Goal: Task Accomplishment & Management: Manage account settings

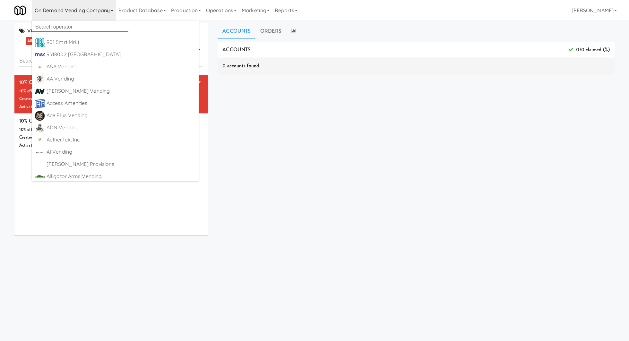
click at [81, 24] on input "text" at bounding box center [80, 27] width 96 height 10
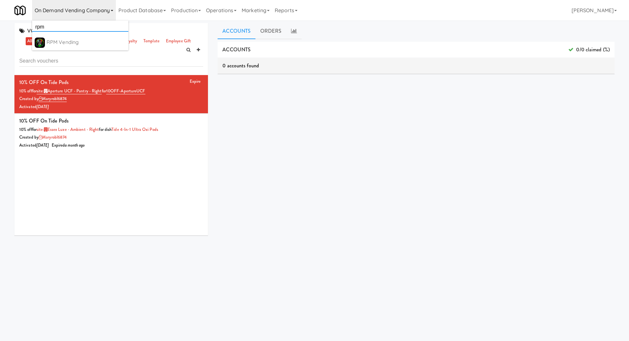
type input "rpm"
click at [84, 46] on div "RPM Vending" at bounding box center [86, 43] width 79 height 10
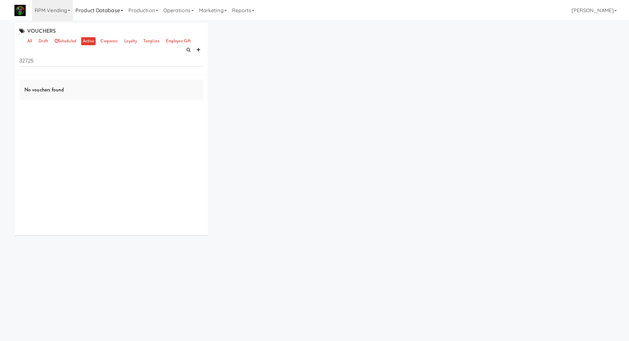
click at [102, 4] on link "Product Database" at bounding box center [99, 10] width 53 height 21
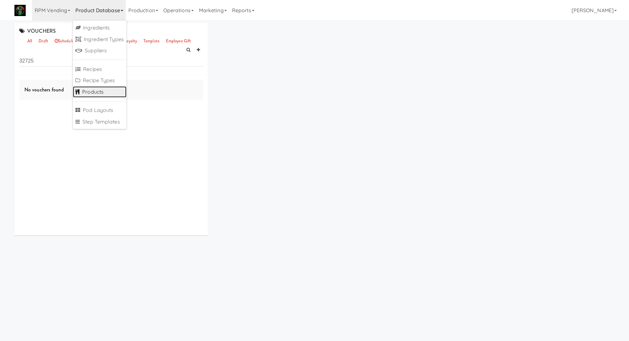
click at [102, 90] on link "Products" at bounding box center [100, 92] width 54 height 12
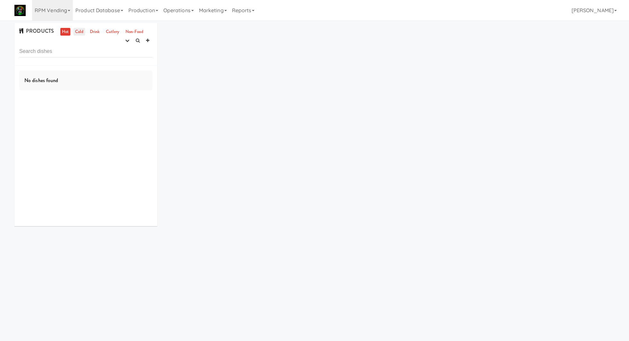
click at [81, 28] on link "Cold" at bounding box center [78, 32] width 11 height 8
click at [128, 41] on icon "button" at bounding box center [127, 41] width 4 height 4
click at [121, 56] on link "experimenting" at bounding box center [106, 53] width 51 height 12
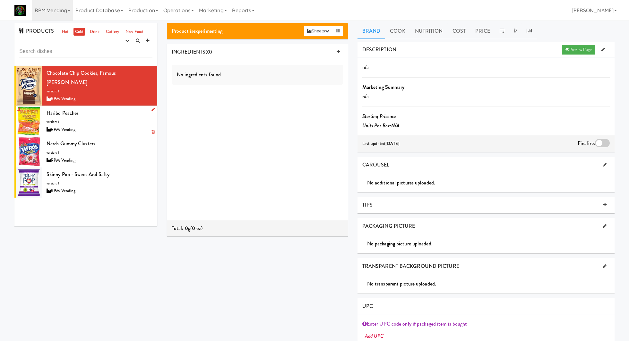
click at [119, 109] on div "Haribo Peaches version: 1 RPM Vending" at bounding box center [100, 120] width 106 height 25
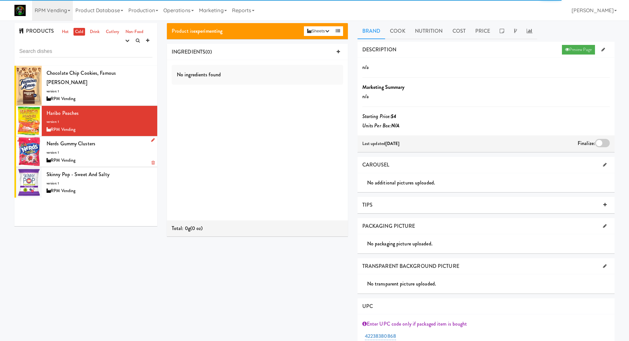
click at [115, 139] on div "Nerds Gummy Clusters version: 1 RPM Vending" at bounding box center [100, 151] width 106 height 25
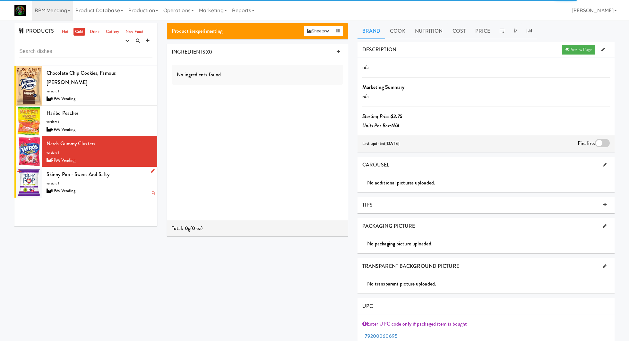
click at [108, 172] on div "Skinny Pop - Sweet and Salty version: 1 RPM Vending" at bounding box center [100, 182] width 106 height 25
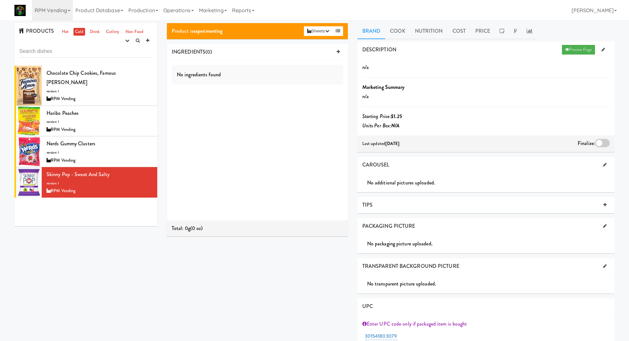
click at [596, 143] on div at bounding box center [602, 143] width 15 height 8
click at [0, 0] on input "checkbox" at bounding box center [0, 0] width 0 height 0
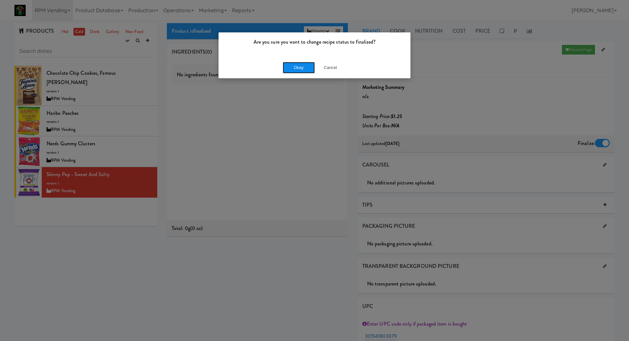
click at [301, 66] on button "Okay" at bounding box center [299, 68] width 32 height 12
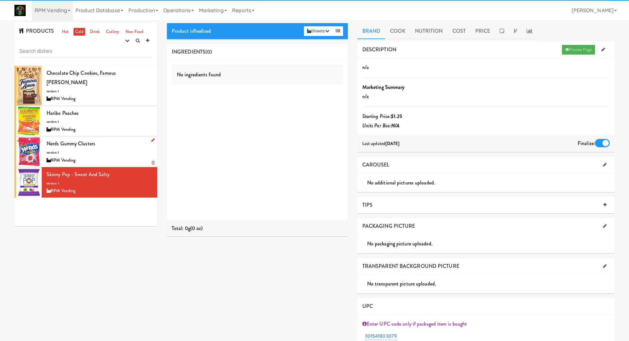
click at [119, 144] on div "Nerds Gummy Clusters version: 1 RPM Vending" at bounding box center [100, 151] width 106 height 25
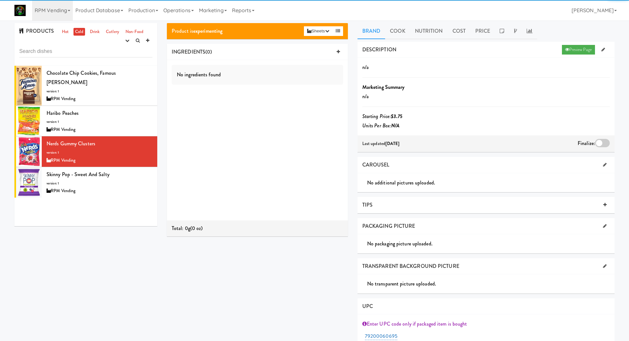
click at [598, 141] on div at bounding box center [602, 143] width 15 height 8
click at [0, 0] on input "checkbox" at bounding box center [0, 0] width 0 height 0
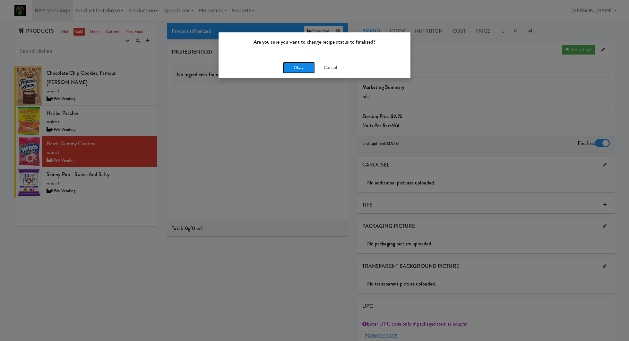
click at [293, 66] on button "Okay" at bounding box center [299, 68] width 32 height 12
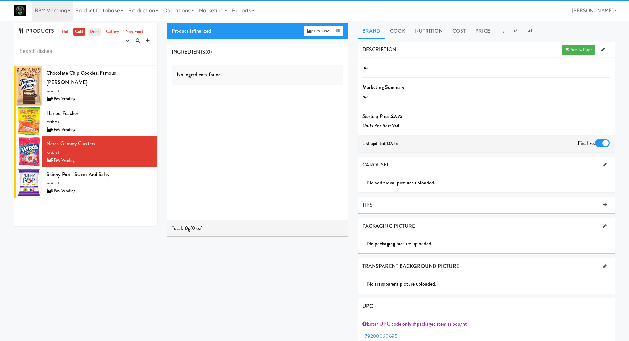
click at [97, 30] on link "Drink" at bounding box center [94, 32] width 13 height 8
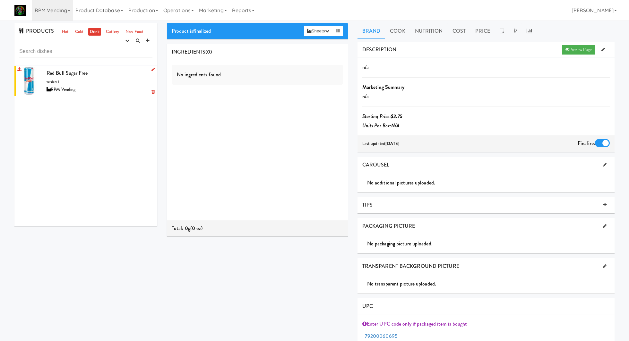
click at [107, 80] on div "Red Bull Sugar Free version: 1 RPM Vending" at bounding box center [100, 80] width 106 height 25
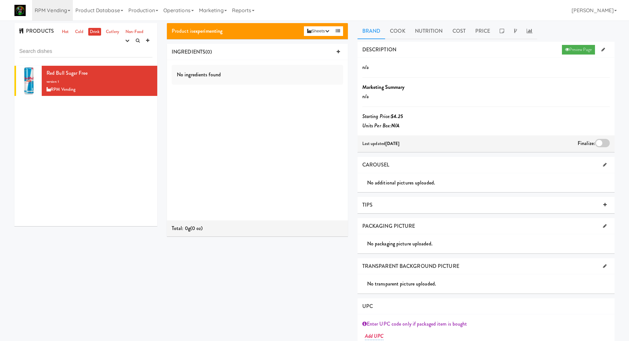
click at [598, 143] on div at bounding box center [602, 143] width 15 height 8
click at [0, 0] on input "checkbox" at bounding box center [0, 0] width 0 height 0
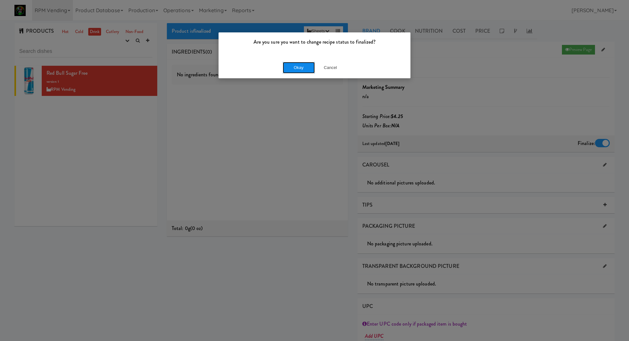
click at [305, 68] on button "Okay" at bounding box center [299, 68] width 32 height 12
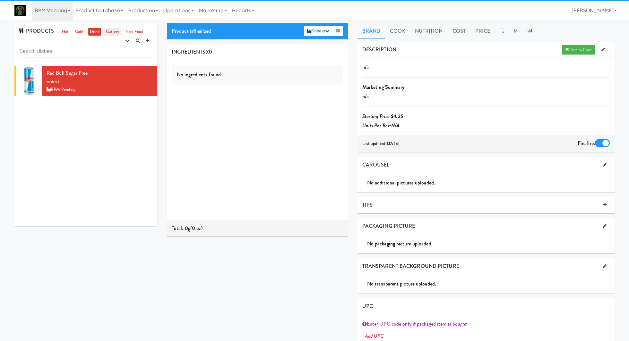
click at [108, 31] on link "Cutlery" at bounding box center [112, 32] width 16 height 8
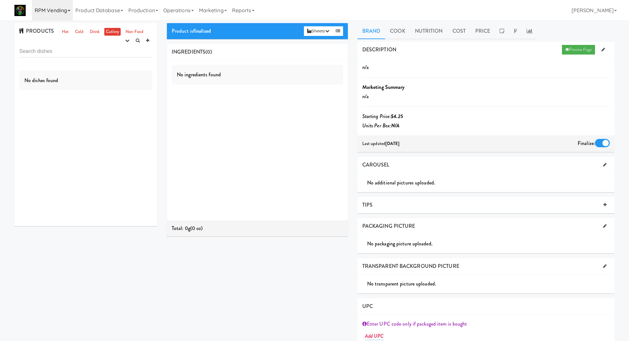
click at [62, 4] on link "RPM Vending" at bounding box center [52, 10] width 41 height 21
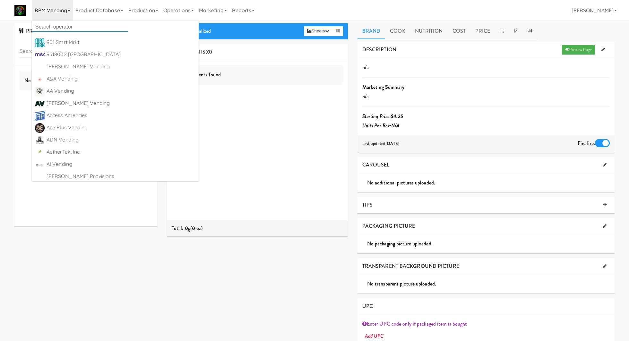
click at [59, 25] on input "text" at bounding box center [80, 27] width 96 height 10
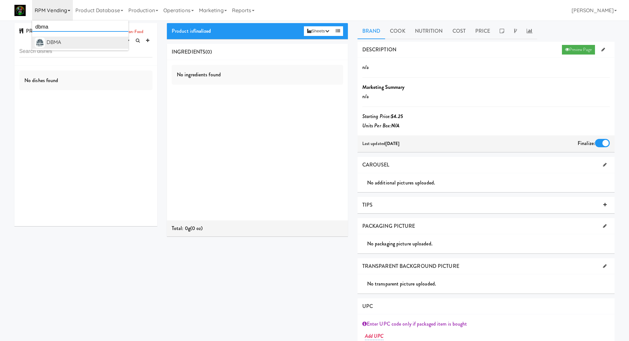
type input "dbma"
click at [66, 39] on div "DBMA" at bounding box center [86, 43] width 79 height 10
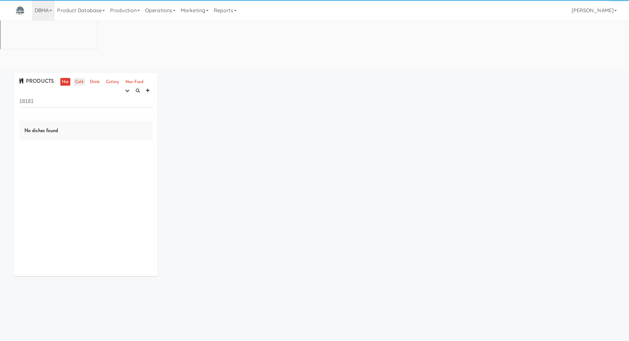
click at [74, 78] on link "Cold" at bounding box center [78, 82] width 11 height 8
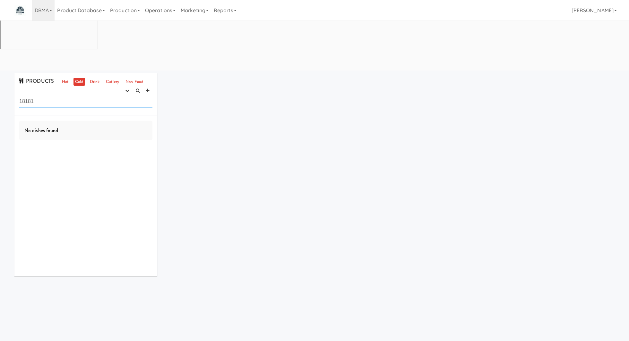
click at [115, 96] on input "18181" at bounding box center [85, 102] width 133 height 12
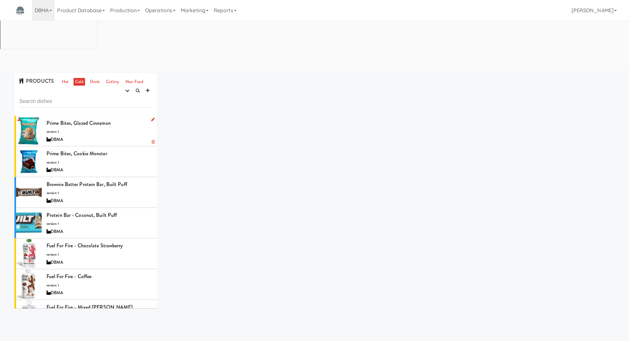
click at [116, 118] on div "Prime Bites, Glazed Cinnamon version: 1 DBMA" at bounding box center [100, 130] width 106 height 25
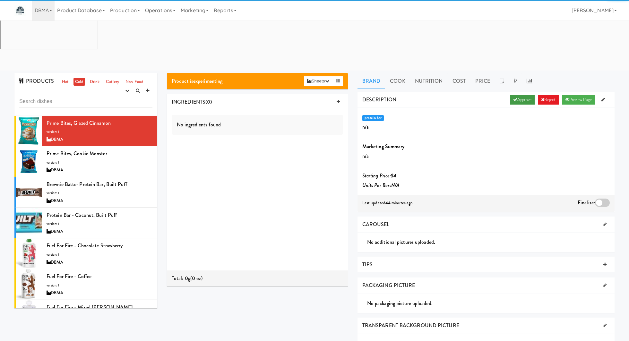
click at [518, 95] on link "Approve" at bounding box center [522, 100] width 25 height 10
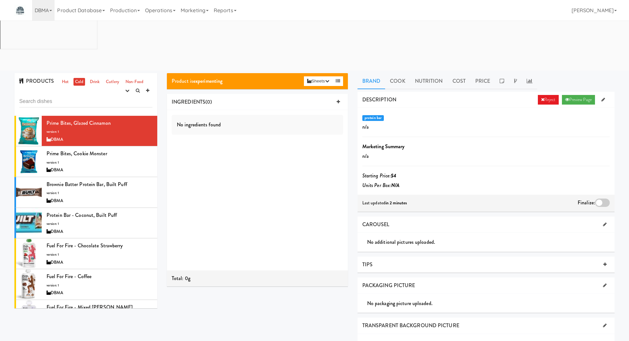
click at [604, 199] on div at bounding box center [602, 203] width 15 height 8
click at [0, 0] on input "checkbox" at bounding box center [0, 0] width 0 height 0
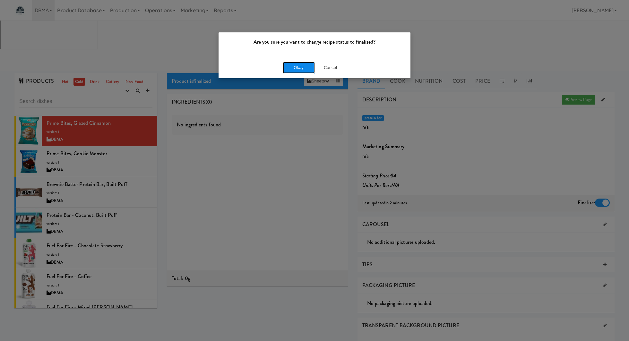
click at [307, 71] on button "Okay" at bounding box center [299, 68] width 32 height 12
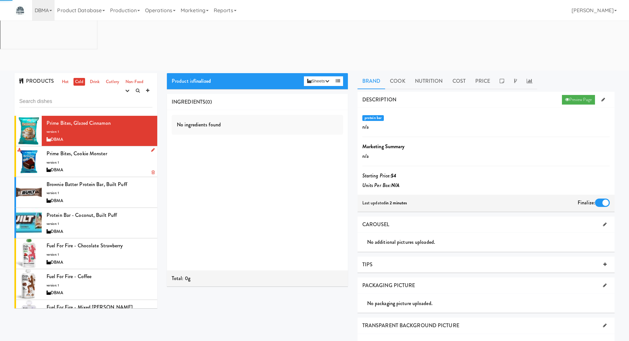
click at [132, 149] on div "Prime Bites, Cookie Monster version: 1 DBMA" at bounding box center [100, 161] width 106 height 25
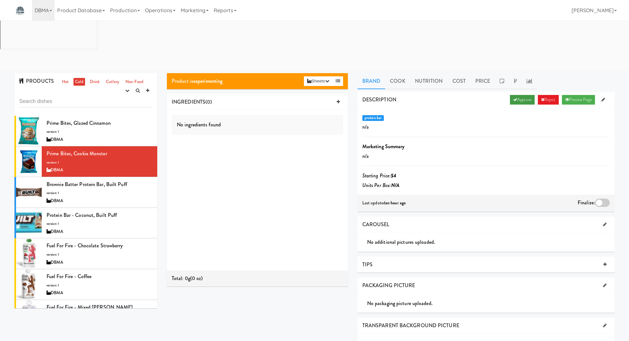
click at [513, 98] on icon at bounding box center [515, 100] width 4 height 4
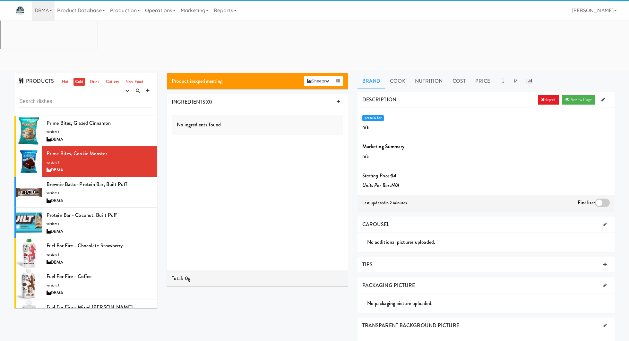
click at [597, 199] on div at bounding box center [602, 203] width 15 height 8
click at [0, 0] on input "checkbox" at bounding box center [0, 0] width 0 height 0
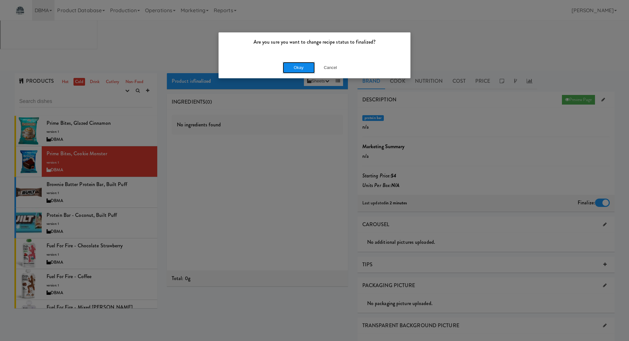
click at [297, 64] on button "Okay" at bounding box center [299, 68] width 32 height 12
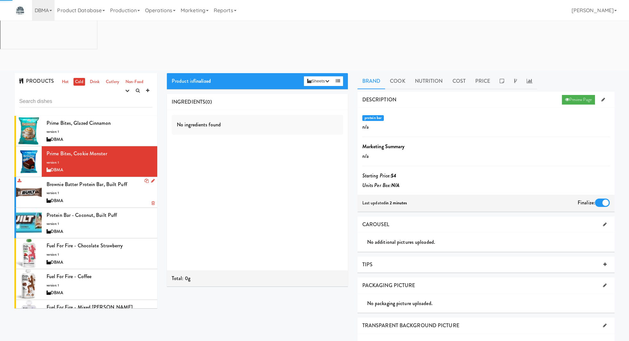
click at [137, 180] on div "Brownie Batter Protein Bar, Built Puff version: 1 DBMA" at bounding box center [100, 192] width 106 height 25
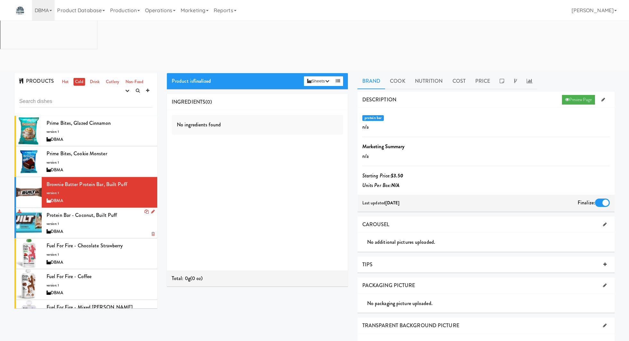
click at [132, 210] on div "Protein Bar - Coconut, Built Puff version: 1 DBMA" at bounding box center [100, 222] width 106 height 25
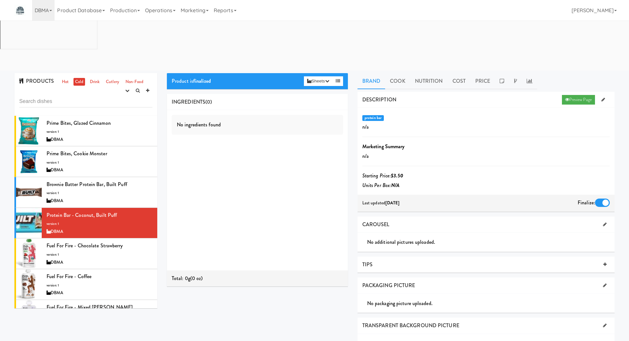
click at [75, 78] on link "Cold" at bounding box center [78, 82] width 11 height 8
click at [128, 89] on icon "button" at bounding box center [127, 91] width 4 height 4
click at [123, 108] on link "finalized" at bounding box center [106, 114] width 51 height 12
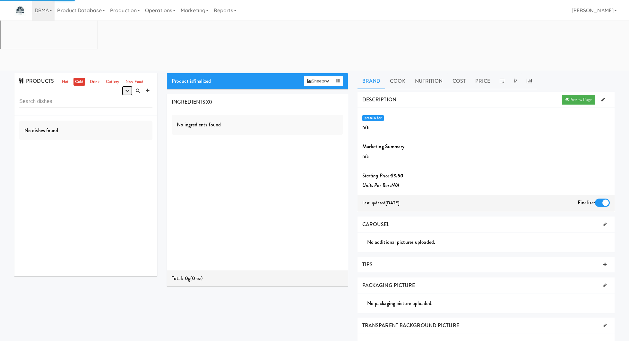
click at [127, 86] on button "button" at bounding box center [127, 91] width 11 height 10
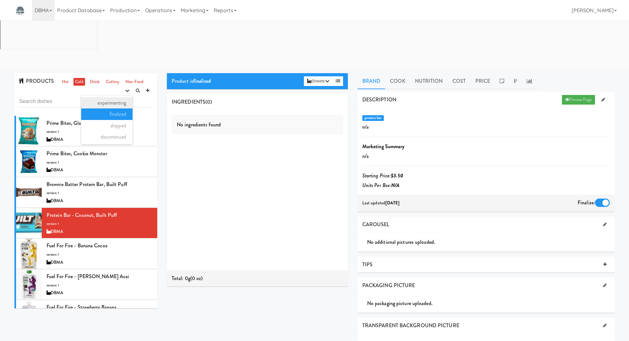
click at [123, 97] on link "experimenting" at bounding box center [106, 103] width 51 height 12
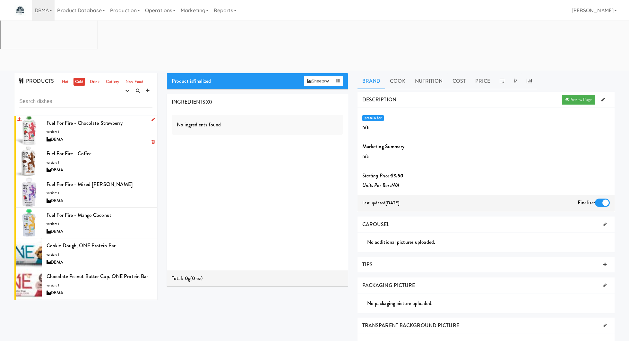
click at [128, 136] on div "DBMA" at bounding box center [100, 140] width 106 height 8
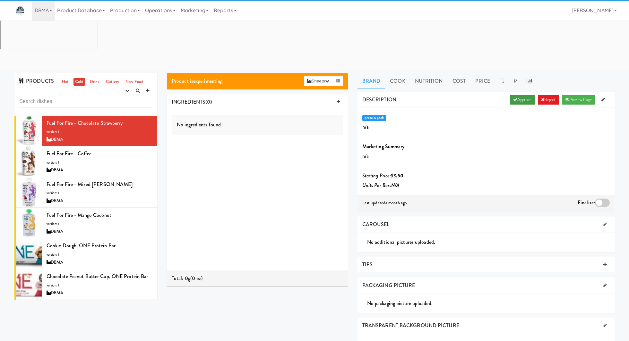
click at [523, 95] on link "Approve" at bounding box center [522, 100] width 25 height 10
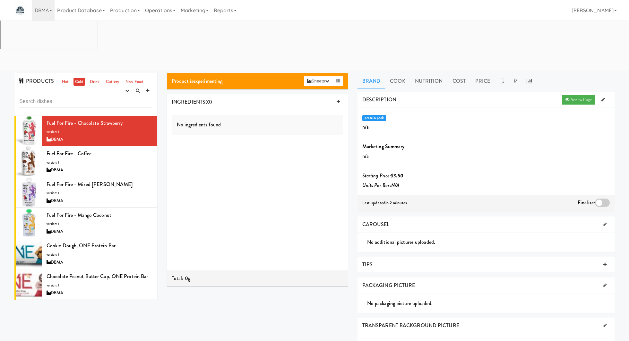
click at [599, 199] on div at bounding box center [602, 203] width 15 height 8
click at [0, 0] on input "checkbox" at bounding box center [0, 0] width 0 height 0
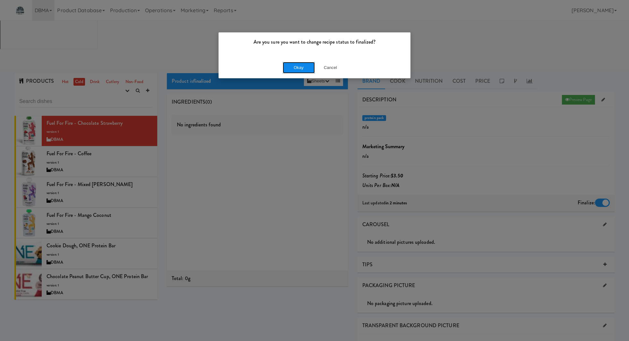
click at [301, 64] on button "Okay" at bounding box center [299, 68] width 32 height 12
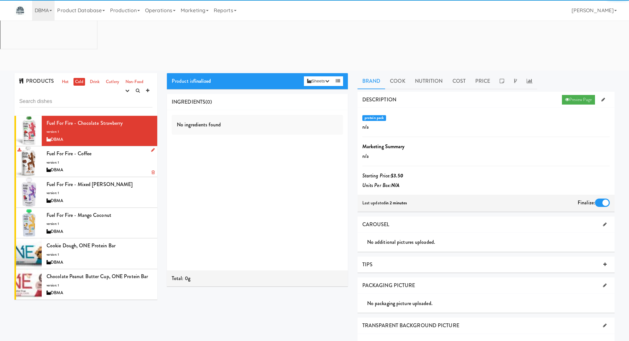
click at [127, 149] on div "Fuel For Fire - Coffee version: 1 DBMA" at bounding box center [100, 161] width 106 height 25
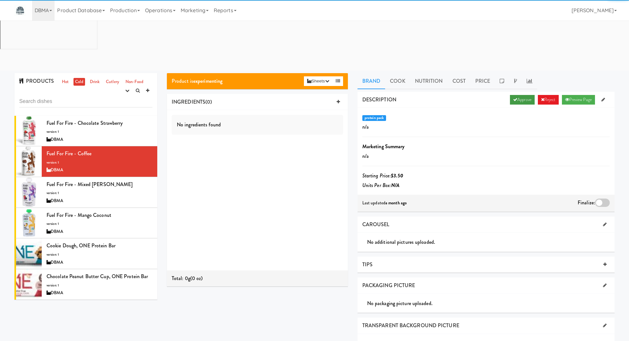
click at [523, 95] on link "Approve" at bounding box center [522, 100] width 25 height 10
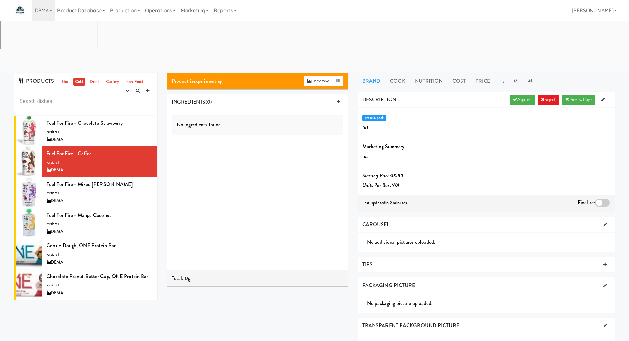
click at [604, 199] on div at bounding box center [602, 203] width 15 height 8
click at [0, 0] on input "checkbox" at bounding box center [0, 0] width 0 height 0
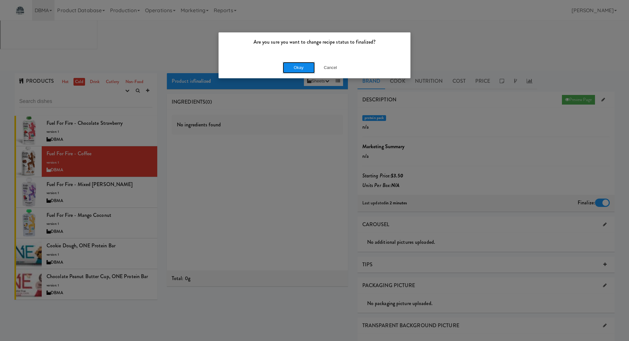
click at [290, 69] on button "Okay" at bounding box center [299, 68] width 32 height 12
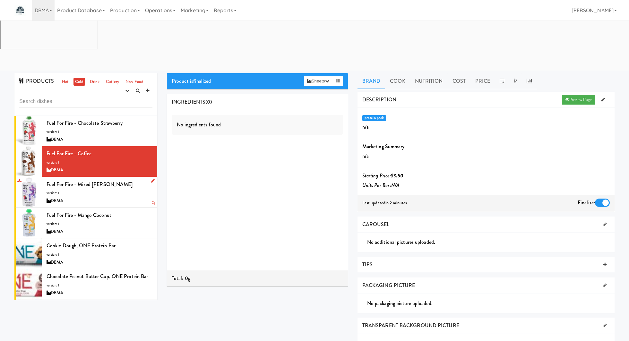
click at [137, 180] on div "Fuel for Fire - Mixed Berry version: 1 DBMA" at bounding box center [100, 192] width 106 height 25
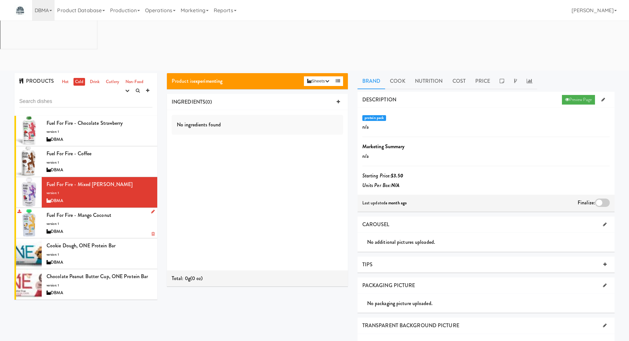
click at [134, 210] on div "Fuel for Fire - Mango Coconut version: 1 DBMA" at bounding box center [100, 222] width 106 height 25
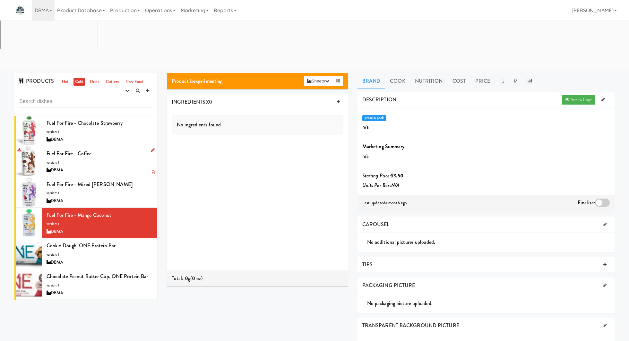
click at [124, 149] on div "Fuel For Fire - Coffee version: 1 DBMA" at bounding box center [100, 161] width 106 height 25
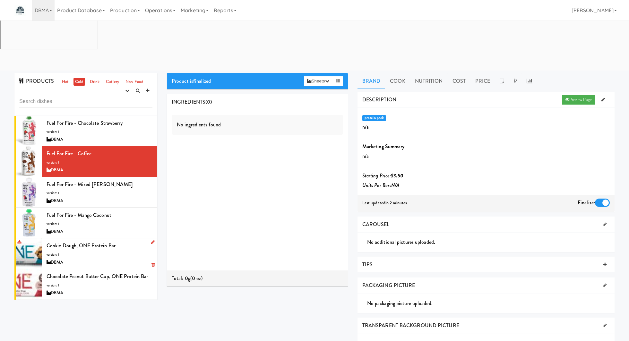
click at [126, 241] on div "Cookie Dough, ONE Protein Bar version: 1 DBMA" at bounding box center [100, 253] width 106 height 25
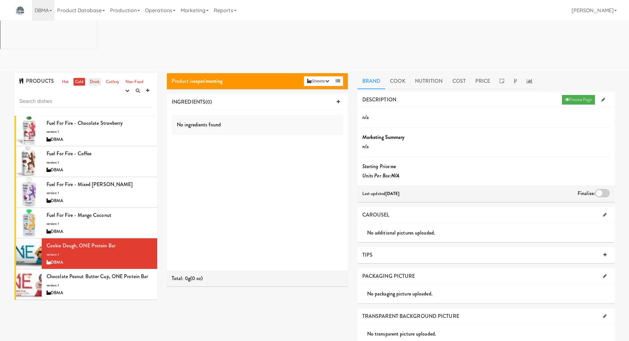
click at [97, 78] on link "Drink" at bounding box center [94, 82] width 13 height 8
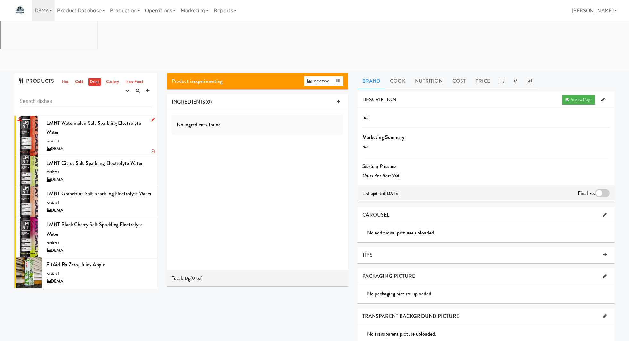
click at [124, 118] on div "LMNT Watermelon Salt Sparkling Electrolyte Water version: 1 DBMA" at bounding box center [100, 135] width 106 height 35
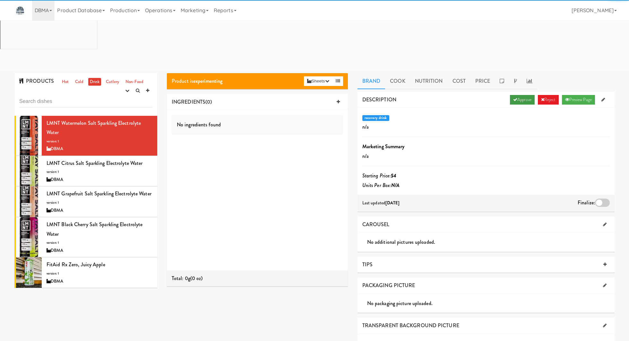
click at [519, 95] on link "Approve" at bounding box center [522, 100] width 25 height 10
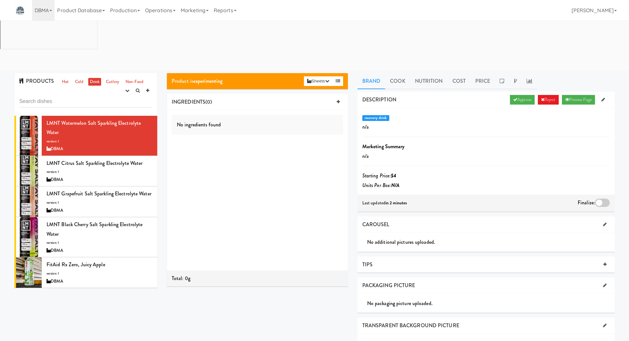
click at [603, 199] on div at bounding box center [602, 203] width 15 height 8
click at [0, 0] on input "checkbox" at bounding box center [0, 0] width 0 height 0
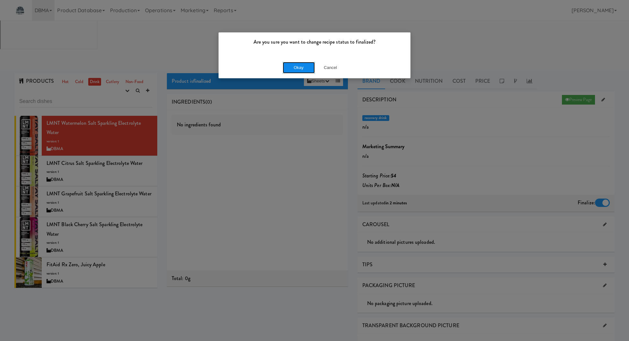
click at [307, 66] on button "Okay" at bounding box center [299, 68] width 32 height 12
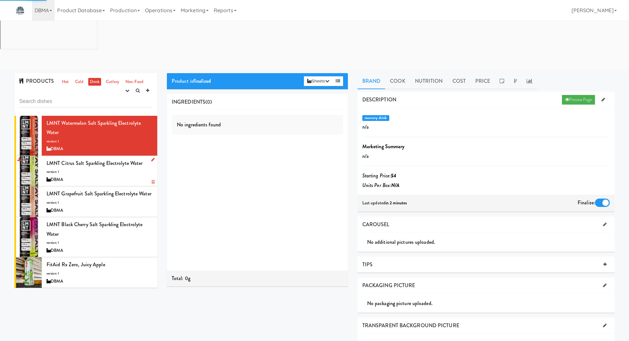
click at [137, 159] on div "LMNT Citrus Salt Sparkling Electrolyte Water version: 1 DBMA" at bounding box center [100, 171] width 106 height 25
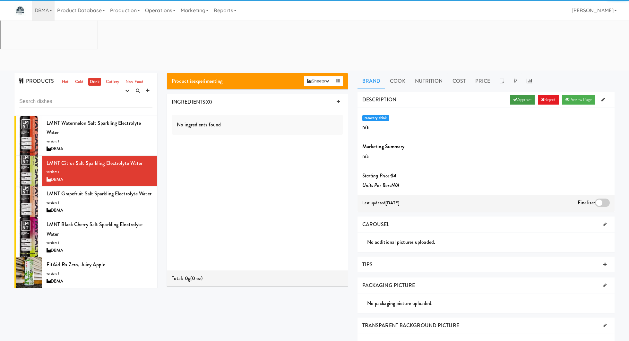
click at [510, 95] on link "Approve" at bounding box center [522, 100] width 25 height 10
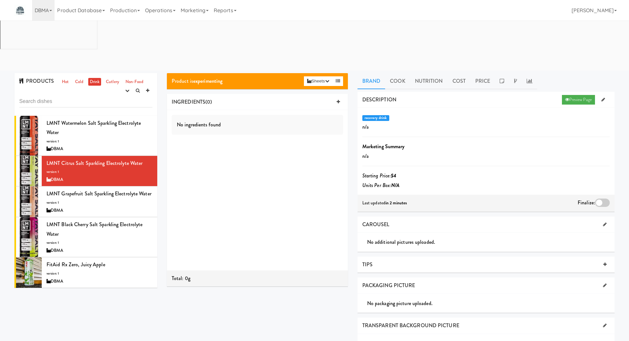
click at [604, 199] on div at bounding box center [602, 203] width 15 height 8
click at [0, 0] on input "checkbox" at bounding box center [0, 0] width 0 height 0
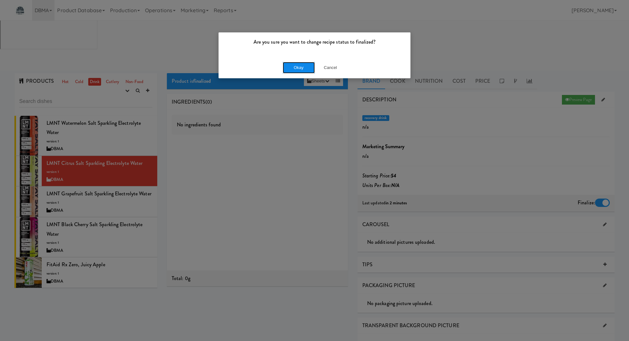
click at [296, 62] on button "Okay" at bounding box center [299, 68] width 32 height 12
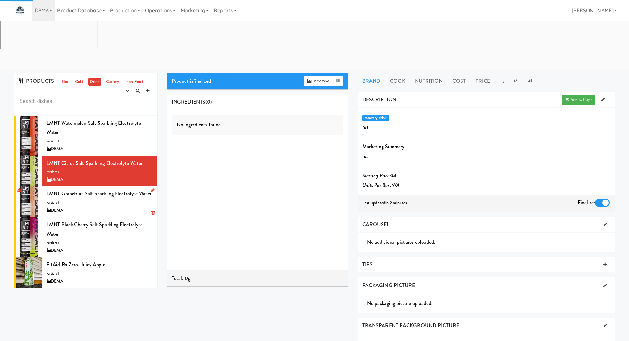
click at [133, 189] on div "LMNT Grapefruit Salt Sparkling Electrolyte Water version: 1 DBMA" at bounding box center [100, 201] width 106 height 25
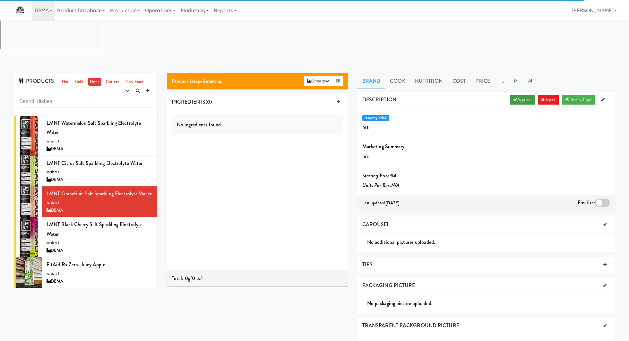
click at [522, 95] on link "Approve" at bounding box center [522, 100] width 25 height 10
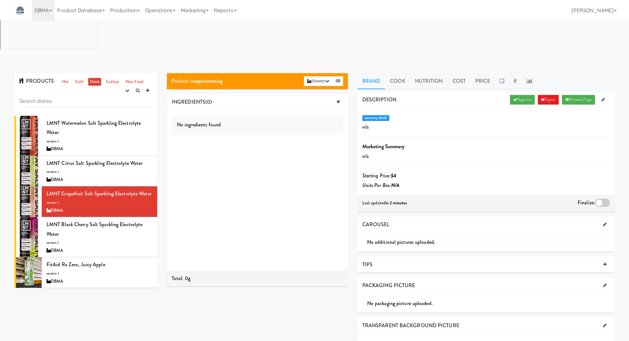
click at [601, 199] on div at bounding box center [602, 203] width 15 height 8
click at [0, 0] on input "checkbox" at bounding box center [0, 0] width 0 height 0
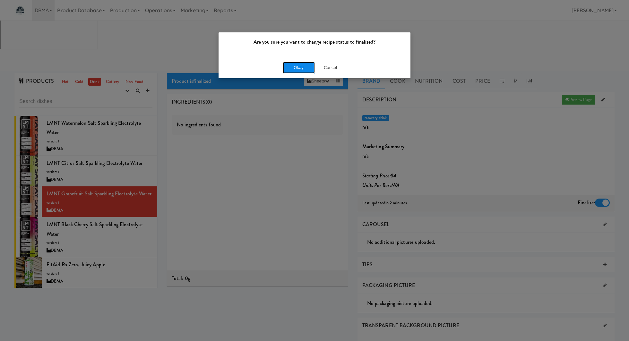
click at [304, 70] on button "Okay" at bounding box center [299, 68] width 32 height 12
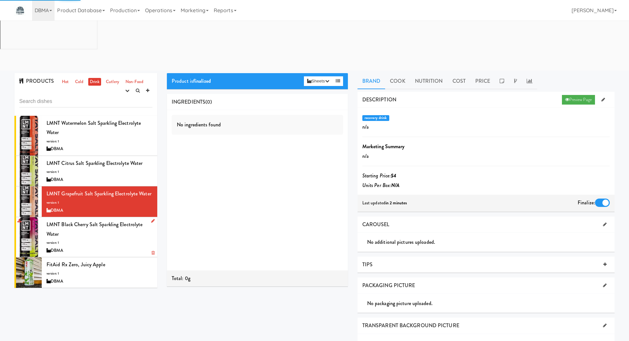
click at [135, 220] on div "LMNT Black Cherry Salt Sparkling Electrolyte Water version: 1 DBMA" at bounding box center [100, 237] width 106 height 35
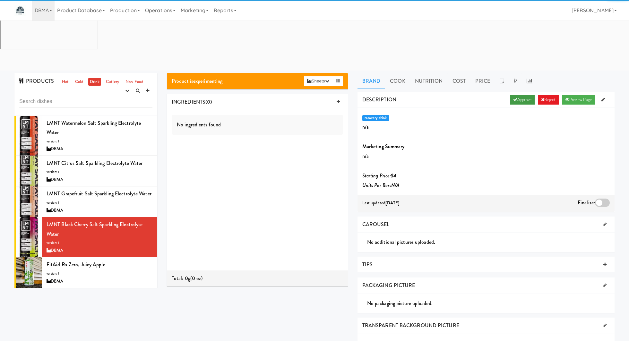
click at [510, 95] on link "Approve" at bounding box center [522, 100] width 25 height 10
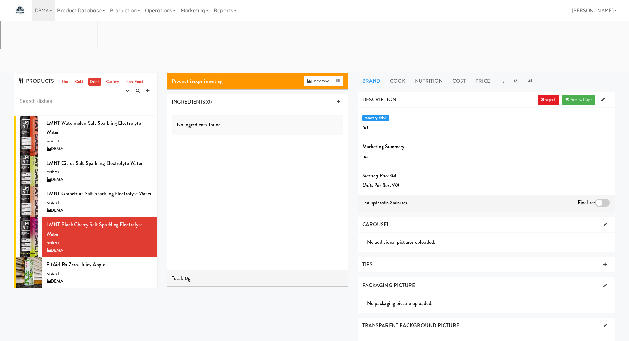
click at [607, 199] on div at bounding box center [602, 203] width 15 height 8
click at [0, 0] on input "checkbox" at bounding box center [0, 0] width 0 height 0
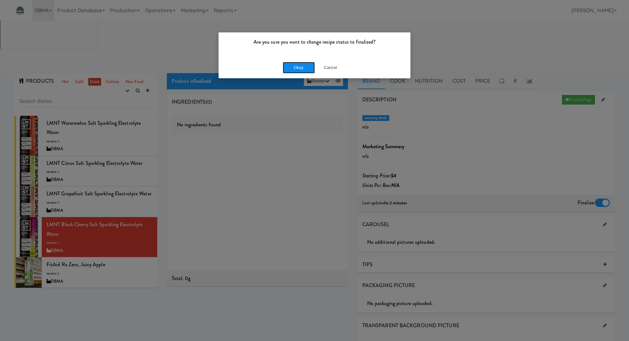
click at [305, 69] on button "Okay" at bounding box center [299, 68] width 32 height 12
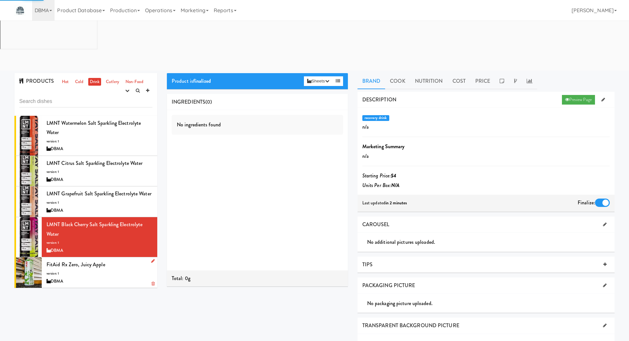
click at [129, 260] on div "FitAid Rx Zero, Juicy Apple version: 1 DBMA" at bounding box center [100, 272] width 106 height 25
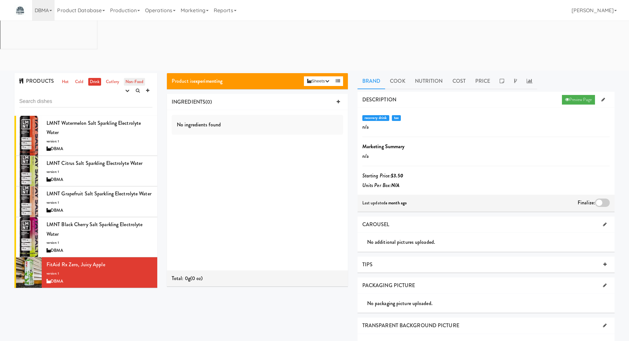
click at [130, 78] on link "Non-Food" at bounding box center [134, 82] width 21 height 8
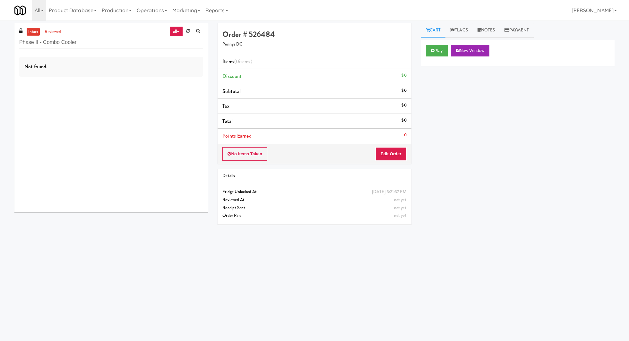
scroll to position [0, 0]
click at [61, 46] on input "Phase II - Combo Cooler" at bounding box center [111, 42] width 184 height 12
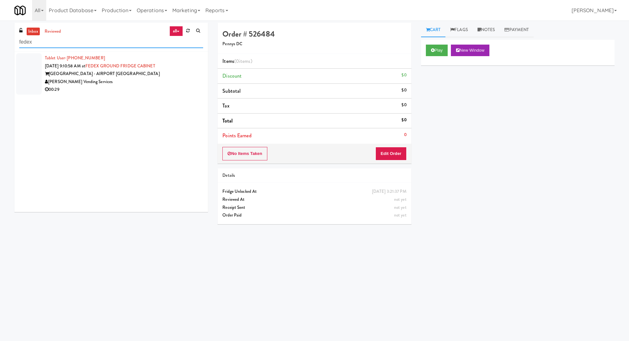
type input "fedex"
click at [108, 85] on div "[PERSON_NAME] Vending Services" at bounding box center [124, 82] width 158 height 8
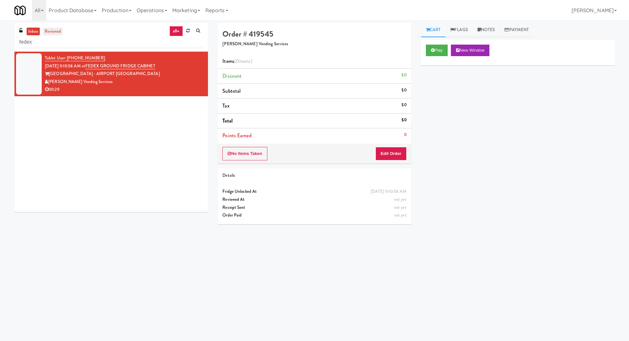
click at [54, 30] on link "reviewed" at bounding box center [53, 32] width 20 height 8
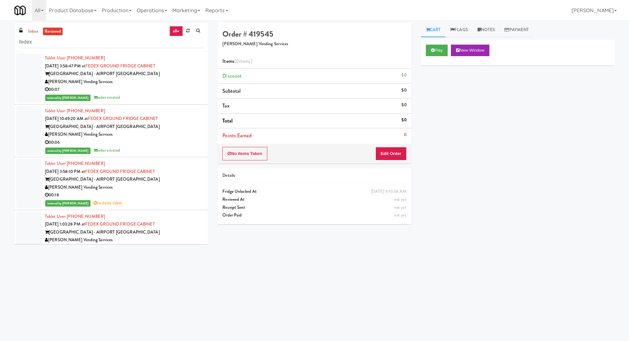
click at [117, 95] on div "reviewed by Britney M order created" at bounding box center [124, 98] width 158 height 8
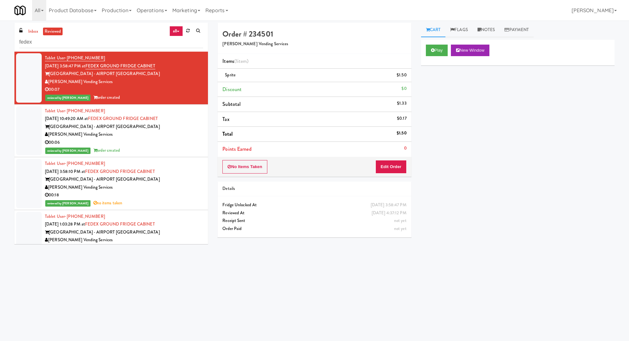
click at [160, 141] on div "00:06" at bounding box center [124, 143] width 158 height 8
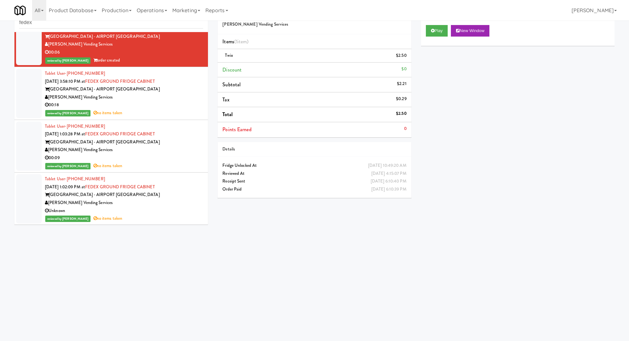
scroll to position [21, 0]
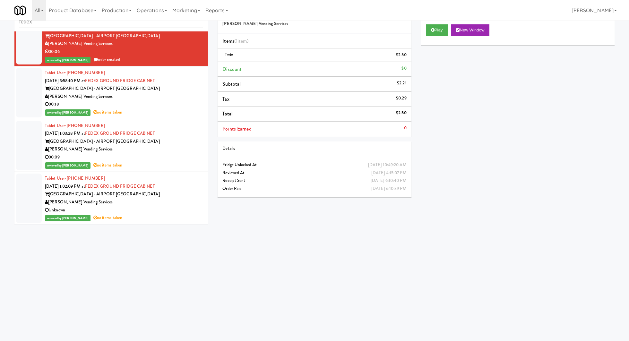
click at [163, 147] on div "[PERSON_NAME] Vending Services" at bounding box center [124, 149] width 158 height 8
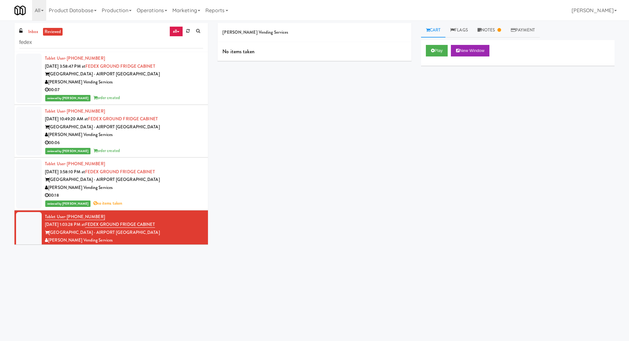
click at [166, 89] on div "00:07" at bounding box center [124, 90] width 158 height 8
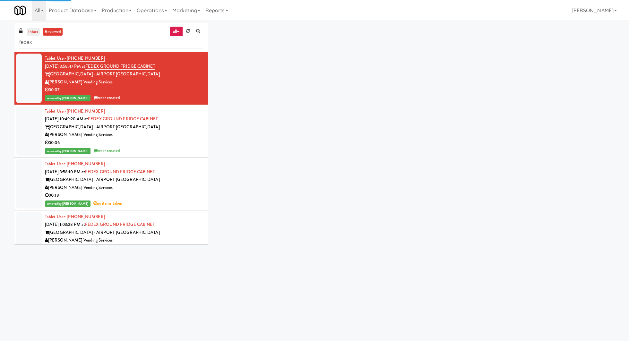
click at [33, 34] on link "inbox" at bounding box center [33, 32] width 13 height 8
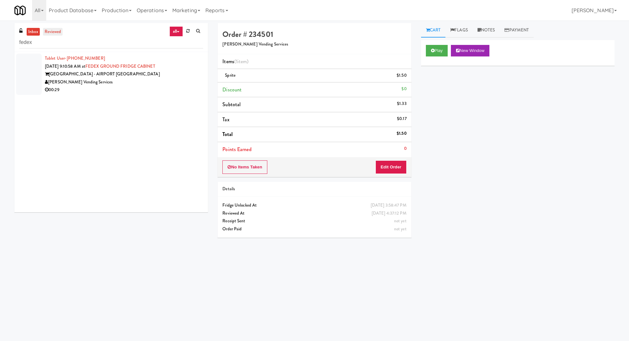
click at [56, 31] on link "reviewed" at bounding box center [53, 32] width 20 height 8
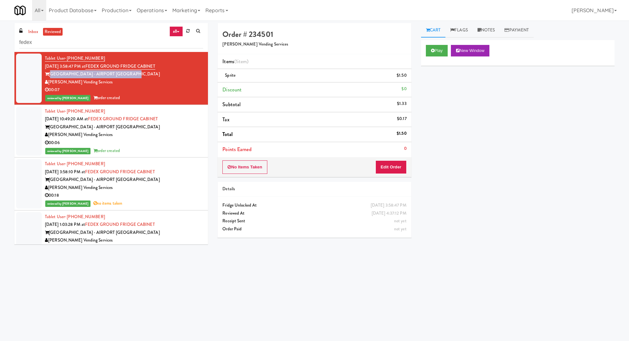
drag, startPoint x: 151, startPoint y: 74, endPoint x: 51, endPoint y: 73, distance: 100.8
click at [51, 73] on div "[GEOGRAPHIC_DATA] - AIRPORT [GEOGRAPHIC_DATA]" at bounding box center [124, 74] width 158 height 8
copy div "[GEOGRAPHIC_DATA] - AIRPORT [GEOGRAPHIC_DATA]"
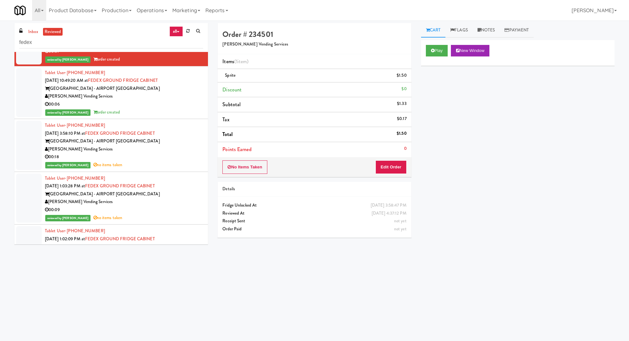
scroll to position [71, 0]
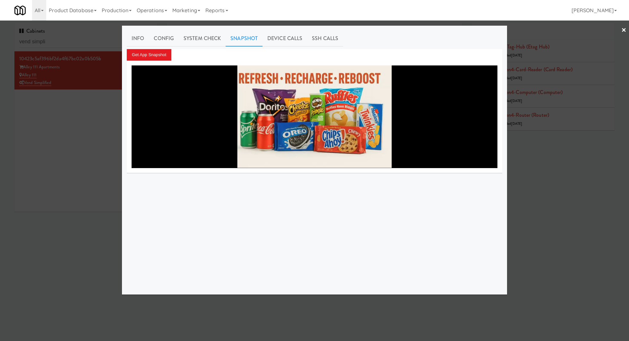
click at [69, 40] on div at bounding box center [314, 170] width 629 height 341
click at [69, 40] on input "vend simpli" at bounding box center [85, 42] width 133 height 12
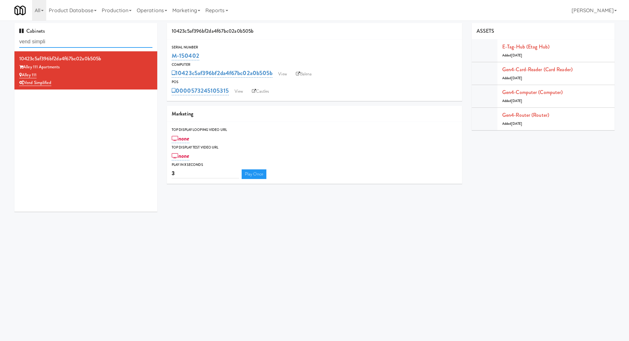
click at [69, 40] on input "vend simpli" at bounding box center [85, 42] width 133 height 12
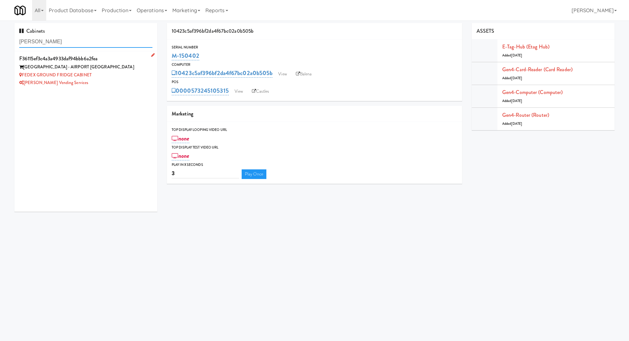
type input "[PERSON_NAME]"
click at [140, 68] on div "[GEOGRAPHIC_DATA] - AIRPORT [GEOGRAPHIC_DATA]" at bounding box center [85, 67] width 133 height 8
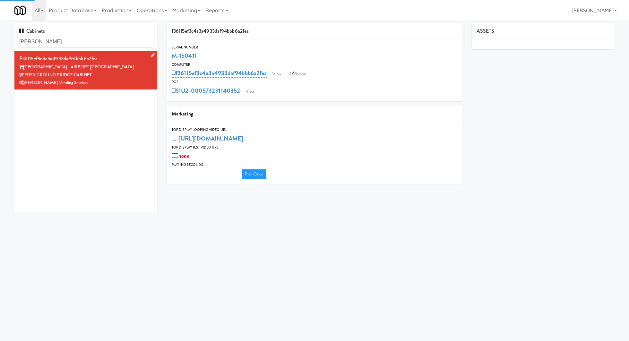
type input "3"
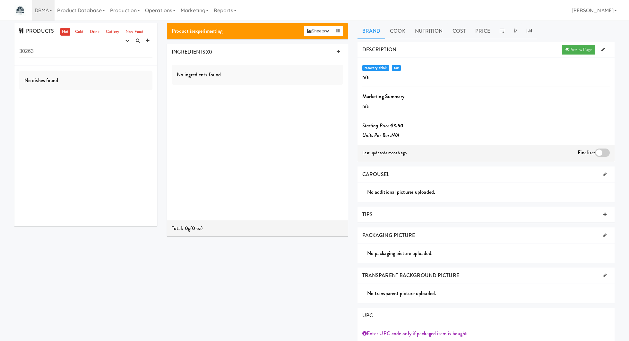
click at [49, 12] on link "DBMA" at bounding box center [43, 10] width 22 height 21
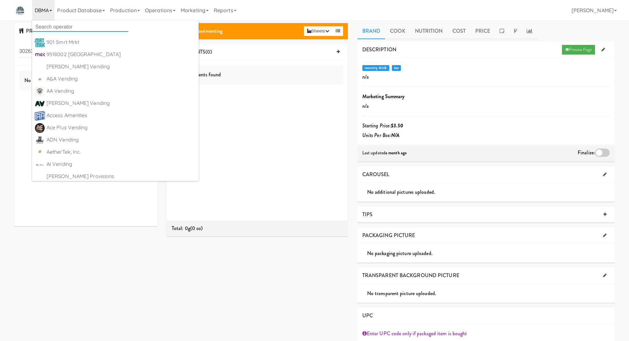
click at [53, 27] on input "text" at bounding box center [80, 27] width 96 height 10
type input "sea"
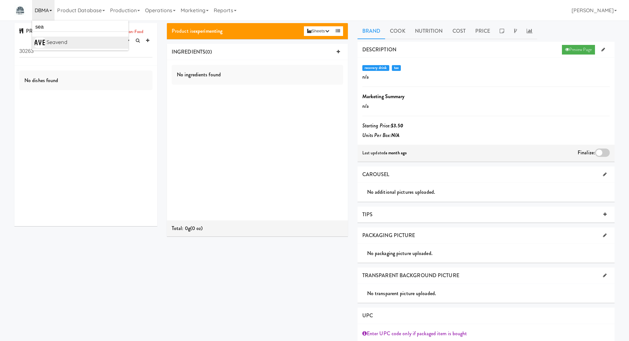
click at [71, 47] on div "Seavend https://classic.micromart.com/recipes/30263?operator_id=278" at bounding box center [86, 43] width 79 height 10
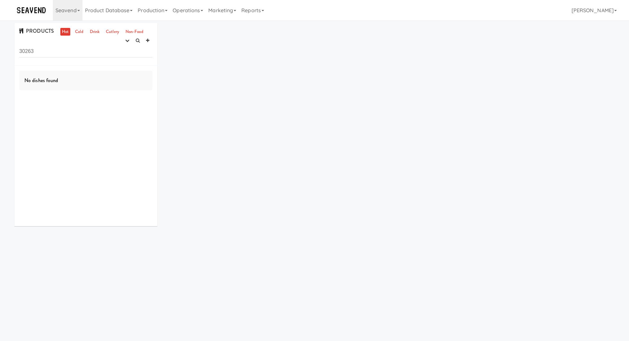
click at [40, 51] on input "30263" at bounding box center [85, 52] width 133 height 12
click at [126, 37] on button "button" at bounding box center [127, 41] width 11 height 10
click at [126, 53] on link "experimenting" at bounding box center [106, 53] width 51 height 12
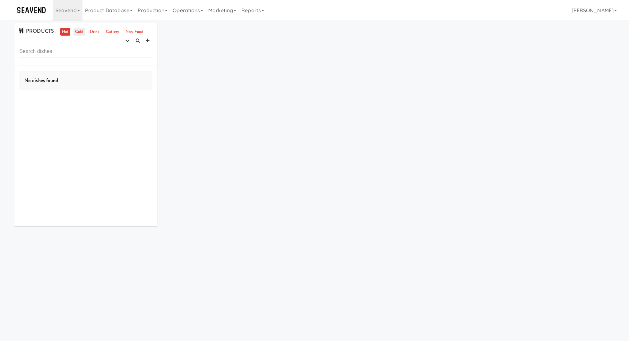
click at [79, 30] on link "Cold" at bounding box center [78, 32] width 11 height 8
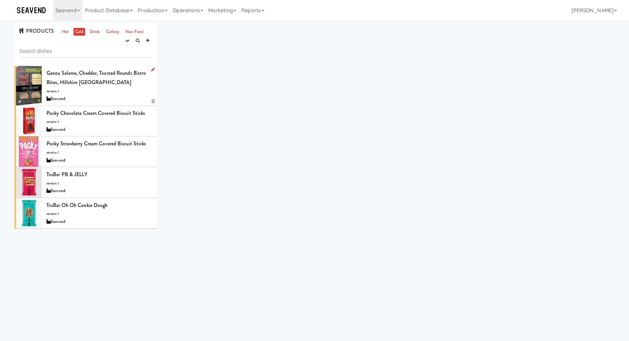
click at [116, 95] on div "Seavend" at bounding box center [100, 99] width 106 height 8
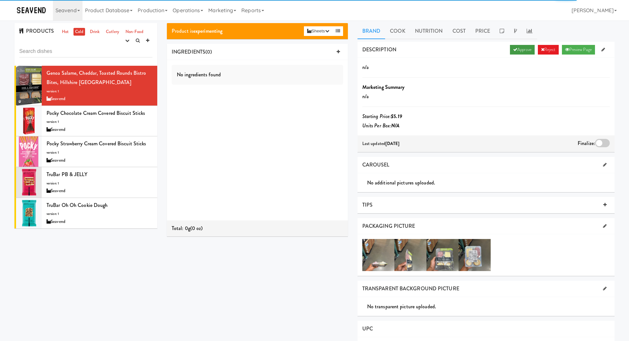
click at [525, 51] on link "Approve" at bounding box center [522, 50] width 25 height 10
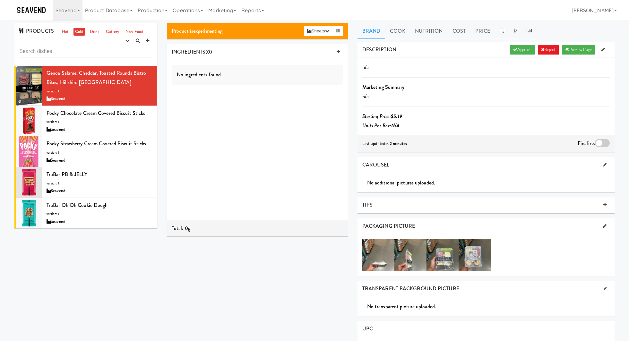
click at [602, 145] on div at bounding box center [602, 143] width 15 height 8
click at [0, 0] on input "checkbox" at bounding box center [0, 0] width 0 height 0
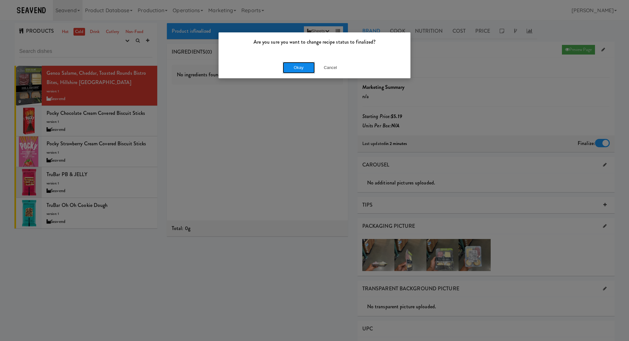
click at [310, 67] on button "Okay" at bounding box center [299, 68] width 32 height 12
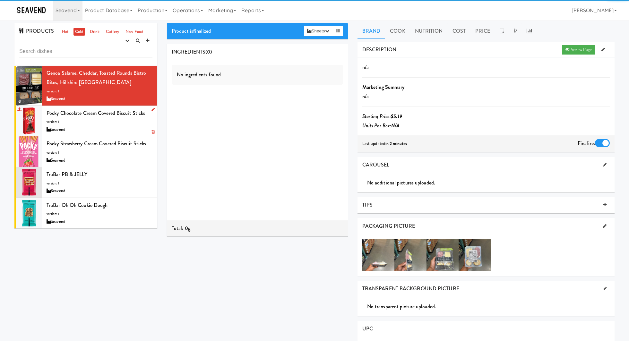
click at [140, 126] on div "Seavend" at bounding box center [100, 130] width 106 height 8
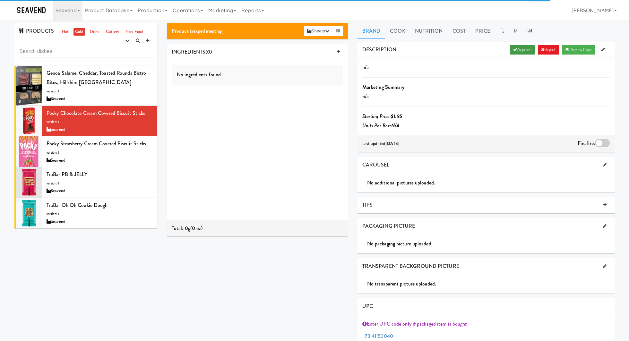
click at [514, 50] on link "Approve" at bounding box center [522, 50] width 25 height 10
click at [599, 142] on div at bounding box center [602, 143] width 15 height 8
click at [0, 0] on input "checkbox" at bounding box center [0, 0] width 0 height 0
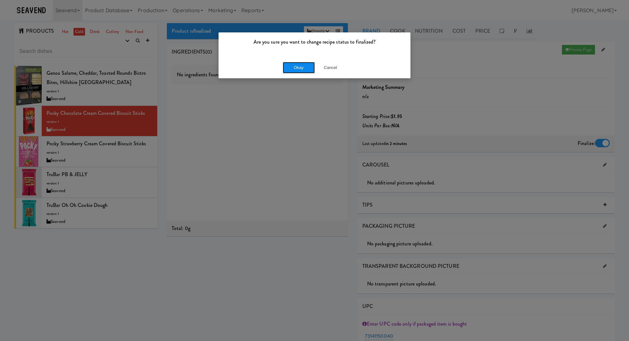
click at [293, 72] on button "Okay" at bounding box center [299, 68] width 32 height 12
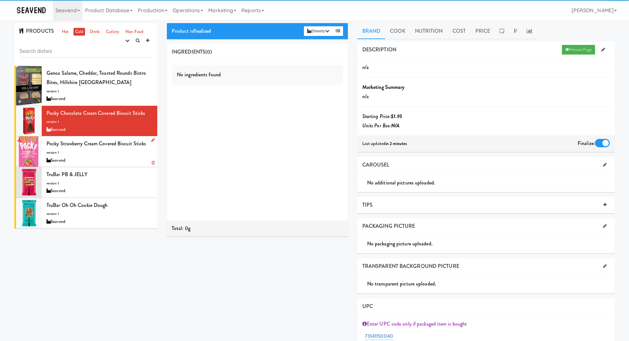
click at [130, 154] on div "Pocky Strawberry Cream Covered Biscuit Sticks version: 1 Seavend" at bounding box center [100, 151] width 106 height 25
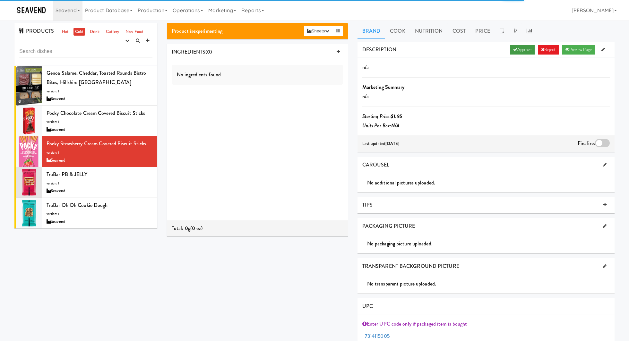
click at [521, 47] on link "Approve" at bounding box center [522, 50] width 25 height 10
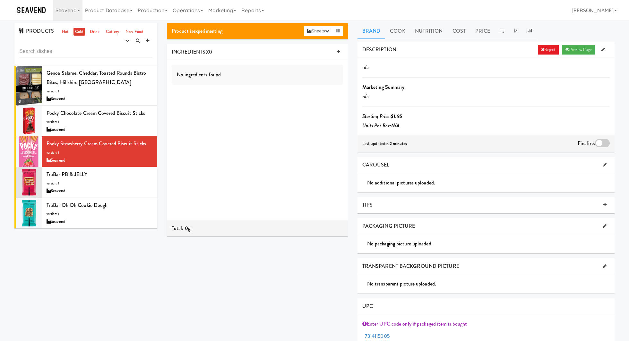
click at [598, 140] on div at bounding box center [602, 143] width 15 height 8
click at [0, 0] on input "checkbox" at bounding box center [0, 0] width 0 height 0
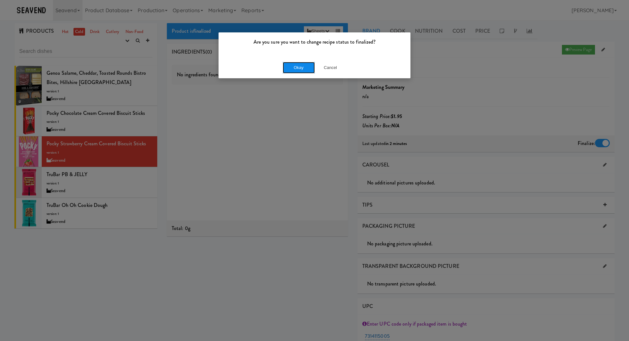
click at [305, 63] on button "Okay" at bounding box center [299, 68] width 32 height 12
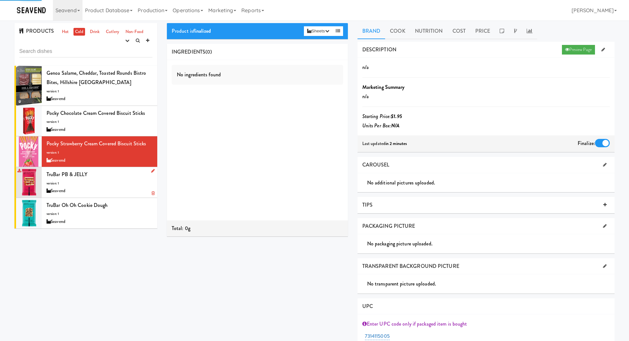
click at [133, 177] on div "TruBar PB & JELLY version: 1 Seavend" at bounding box center [100, 182] width 106 height 25
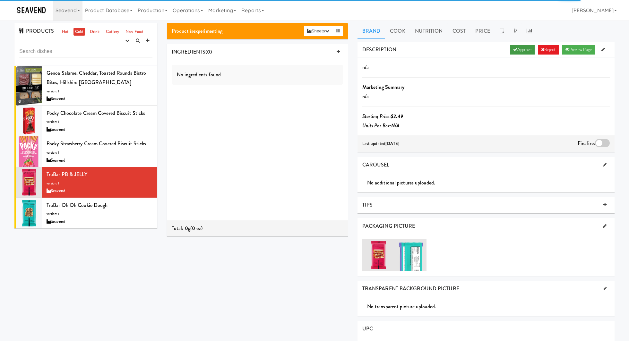
click at [519, 50] on link "Approve" at bounding box center [522, 50] width 25 height 10
click at [602, 144] on div at bounding box center [602, 143] width 15 height 8
click at [0, 0] on input "checkbox" at bounding box center [0, 0] width 0 height 0
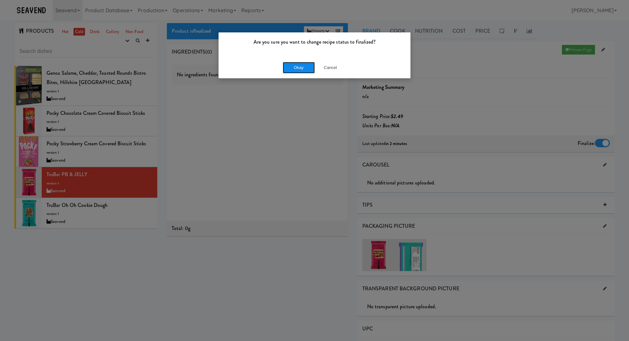
click at [289, 65] on button "Okay" at bounding box center [299, 68] width 32 height 12
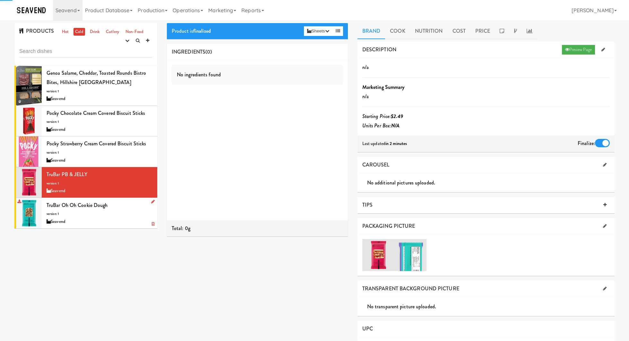
click at [139, 213] on div "TruBar Oh Oh Cookie Dough version: 1 Seavend" at bounding box center [100, 213] width 106 height 25
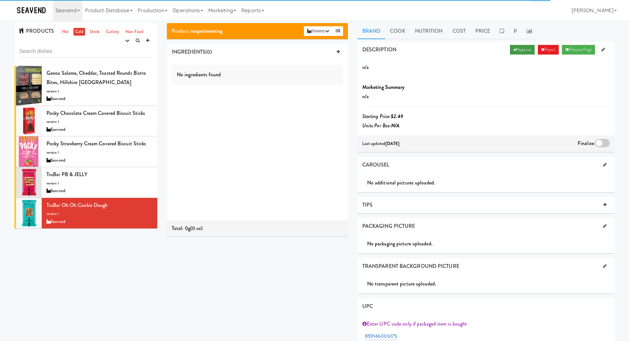
click at [518, 49] on link "Approve" at bounding box center [522, 50] width 25 height 10
click at [599, 140] on div at bounding box center [602, 143] width 15 height 8
click at [0, 0] on input "checkbox" at bounding box center [0, 0] width 0 height 0
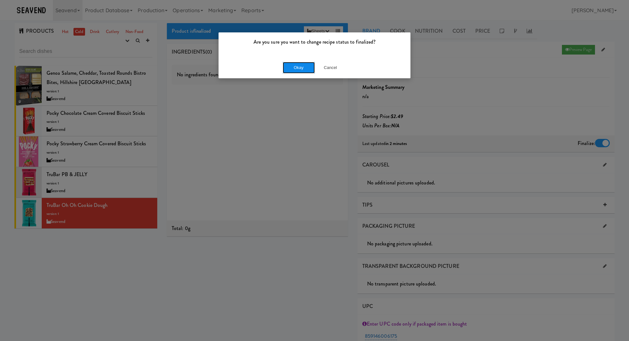
click at [302, 64] on button "Okay" at bounding box center [299, 68] width 32 height 12
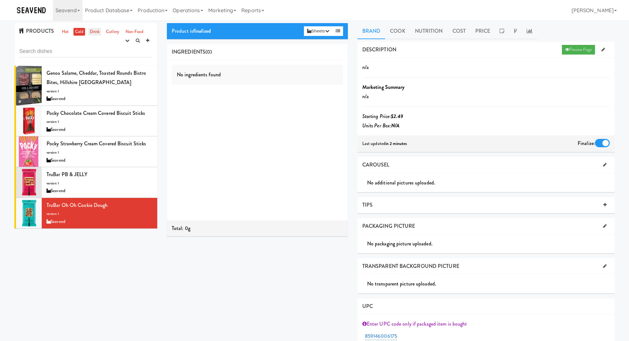
click at [97, 28] on link "Drink" at bounding box center [94, 32] width 13 height 8
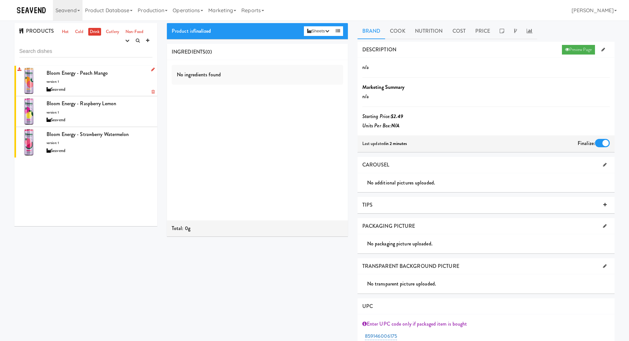
click at [134, 83] on div "Bloom Energy - Peach Mango version: 1 Seavend" at bounding box center [100, 80] width 106 height 25
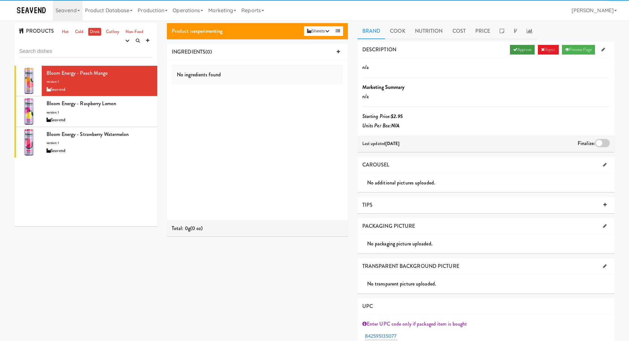
click at [513, 45] on link "Approve" at bounding box center [522, 50] width 25 height 10
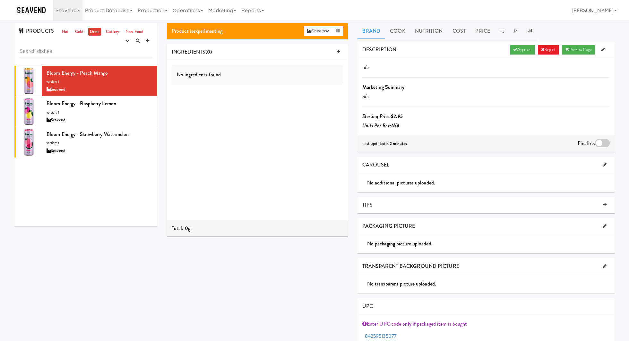
click at [597, 143] on div at bounding box center [602, 143] width 15 height 8
click at [0, 0] on input "checkbox" at bounding box center [0, 0] width 0 height 0
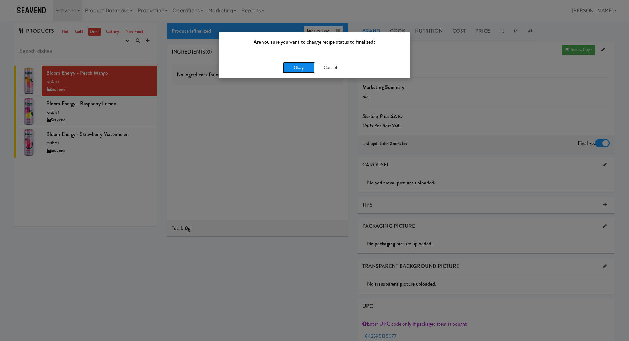
click at [305, 66] on button "Okay" at bounding box center [299, 68] width 32 height 12
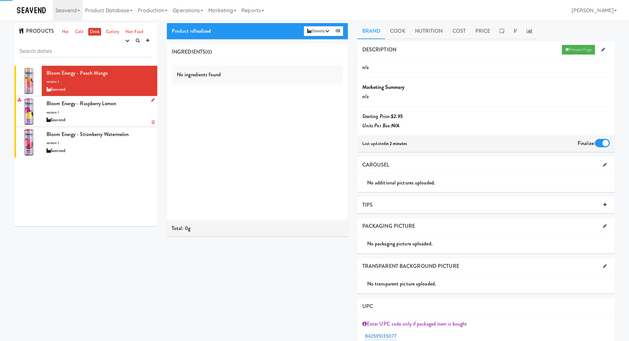
click at [132, 107] on div "Bloom Energy - Raspberry Lemon version: 1 Seavend" at bounding box center [100, 111] width 106 height 25
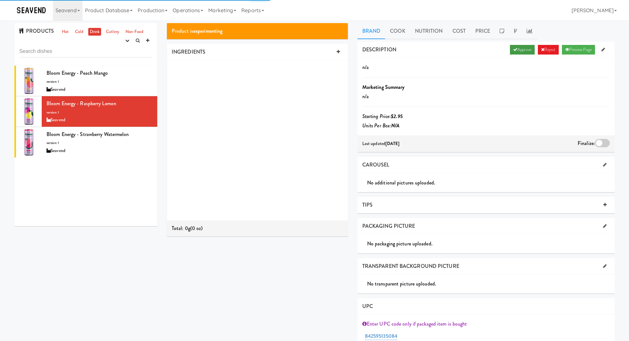
click at [522, 50] on link "Approve" at bounding box center [522, 50] width 25 height 10
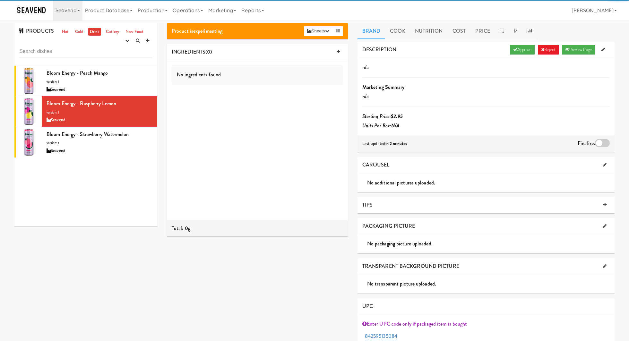
click at [600, 141] on div at bounding box center [602, 143] width 15 height 8
click at [0, 0] on input "checkbox" at bounding box center [0, 0] width 0 height 0
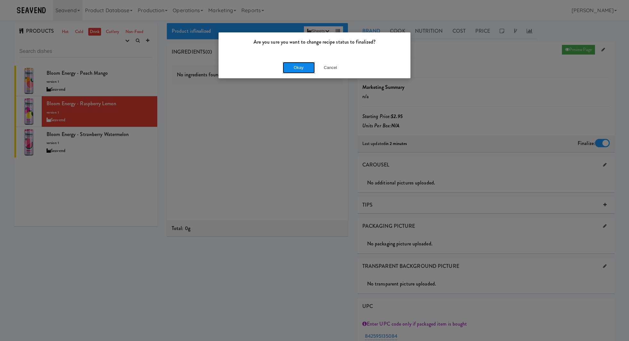
click at [301, 64] on button "Okay" at bounding box center [299, 68] width 32 height 12
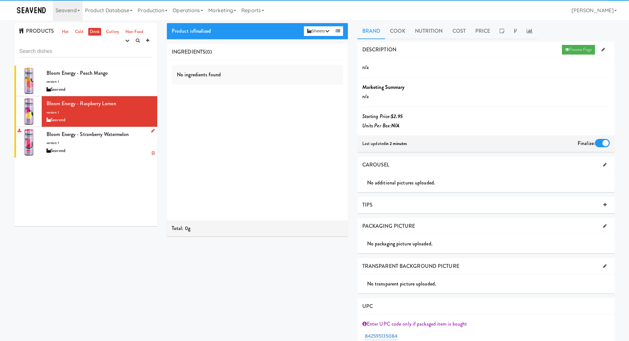
click at [138, 138] on div "Bloom Energy - Strawberry Watermelon version: 1 Seavend" at bounding box center [100, 142] width 106 height 25
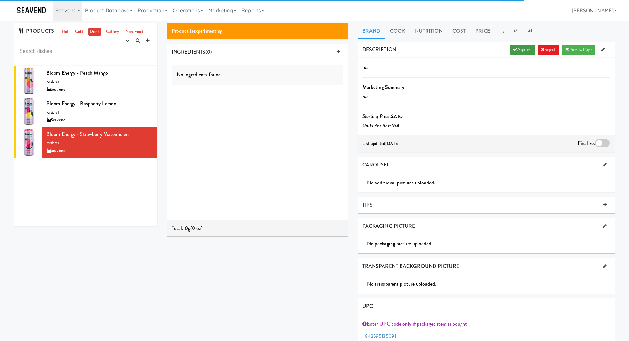
click at [528, 51] on link "Approve" at bounding box center [522, 50] width 25 height 10
click at [597, 141] on div at bounding box center [602, 143] width 15 height 8
click at [0, 0] on input "checkbox" at bounding box center [0, 0] width 0 height 0
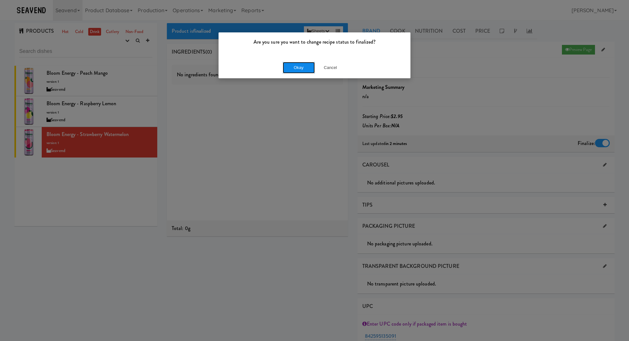
click at [307, 66] on button "Okay" at bounding box center [299, 68] width 32 height 12
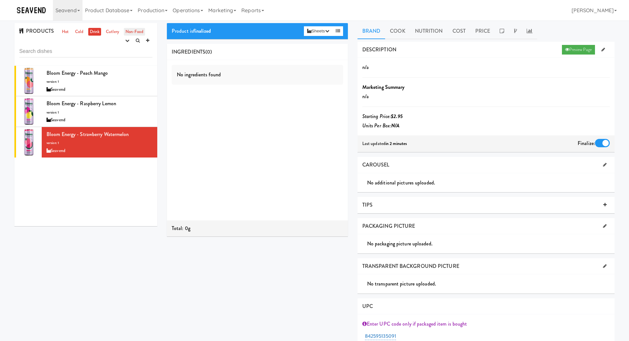
click at [126, 33] on link "Non-Food" at bounding box center [134, 32] width 21 height 8
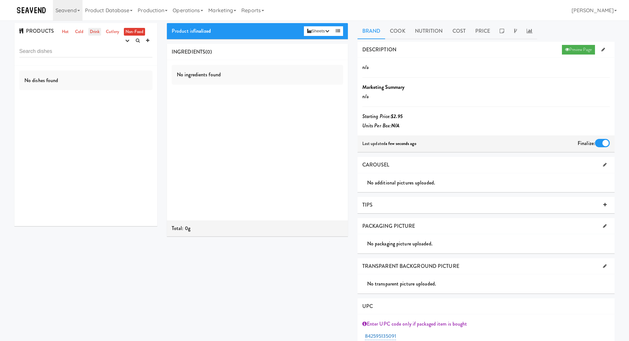
click at [89, 31] on link "Drink" at bounding box center [94, 32] width 13 height 8
click at [80, 34] on link "Cold" at bounding box center [78, 32] width 11 height 8
click at [120, 33] on ul "Hot Cold Drink Cutlery Non-Food" at bounding box center [103, 32] width 88 height 8
click at [116, 32] on link "Cutlery" at bounding box center [112, 32] width 16 height 8
click at [65, 13] on link "Seavend" at bounding box center [68, 10] width 30 height 21
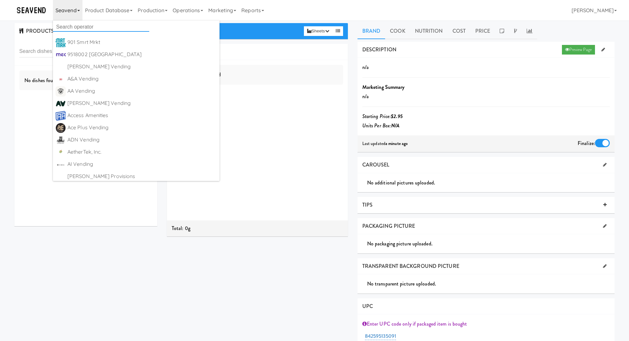
click at [66, 30] on input "text" at bounding box center [101, 27] width 96 height 10
type input "gator"
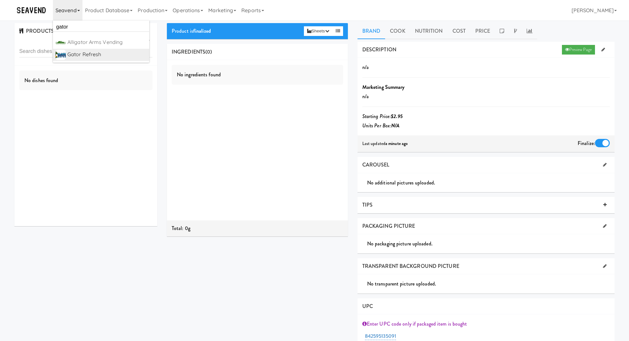
click at [91, 60] on link "Gator Refresh https://classic.micromart.com/recipes/36378?operator_id=59" at bounding box center [101, 55] width 96 height 12
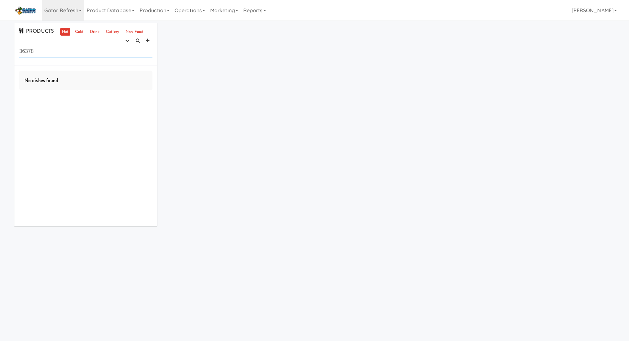
click at [100, 52] on input "36378" at bounding box center [85, 52] width 133 height 12
click at [83, 30] on link "Cold" at bounding box center [78, 32] width 11 height 8
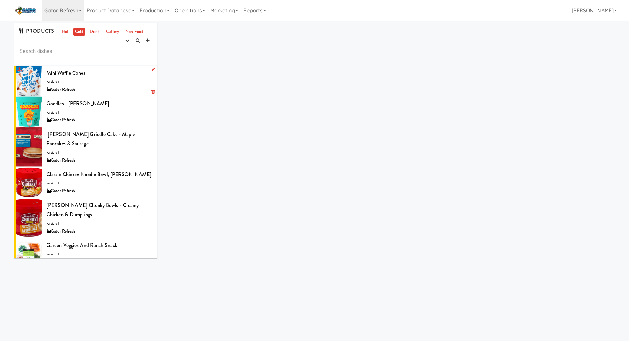
click at [117, 83] on div "Mini Waffle Cones version: 1 Gator Refresh" at bounding box center [100, 80] width 106 height 25
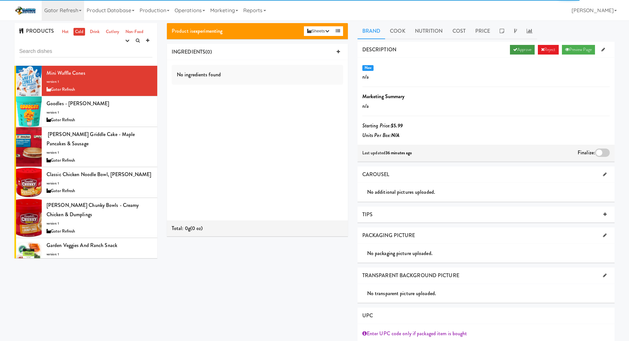
click at [513, 49] on icon at bounding box center [515, 49] width 4 height 4
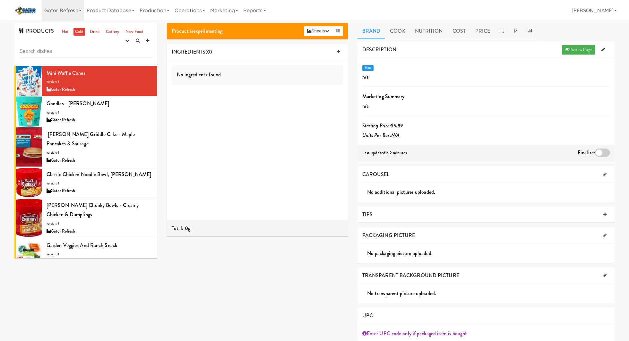
click at [600, 154] on div at bounding box center [602, 153] width 15 height 8
click at [0, 0] on input "checkbox" at bounding box center [0, 0] width 0 height 0
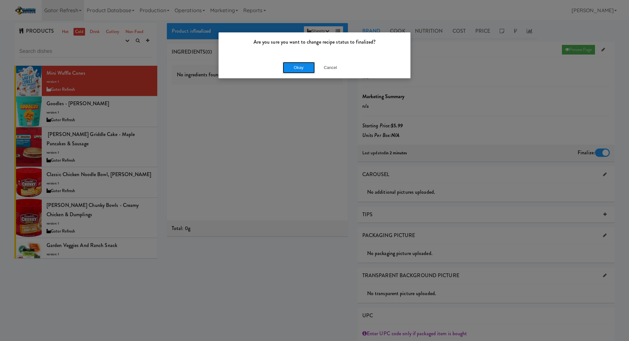
click at [298, 66] on button "Okay" at bounding box center [299, 68] width 32 height 12
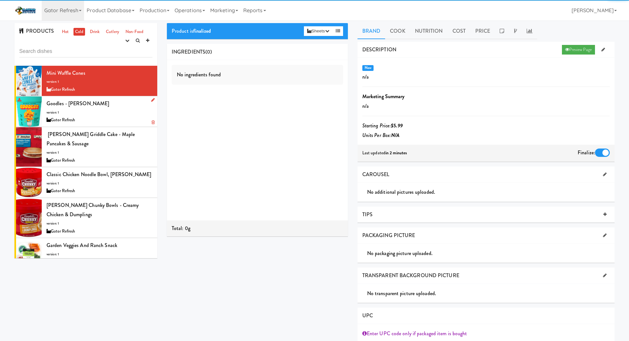
click at [128, 107] on div "Goodles - Cheddy Mac version: 1 Gator Refresh" at bounding box center [100, 111] width 106 height 25
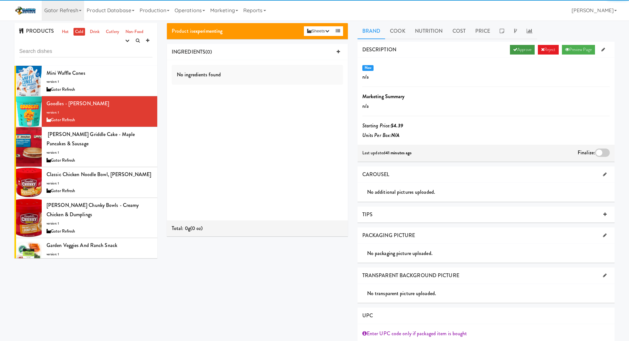
click at [522, 50] on link "Approve" at bounding box center [522, 50] width 25 height 10
click at [605, 152] on div at bounding box center [602, 153] width 15 height 8
click at [0, 0] on input "checkbox" at bounding box center [0, 0] width 0 height 0
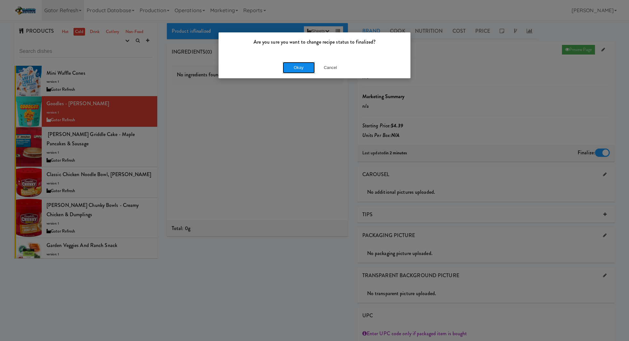
click at [309, 67] on button "Okay" at bounding box center [299, 68] width 32 height 12
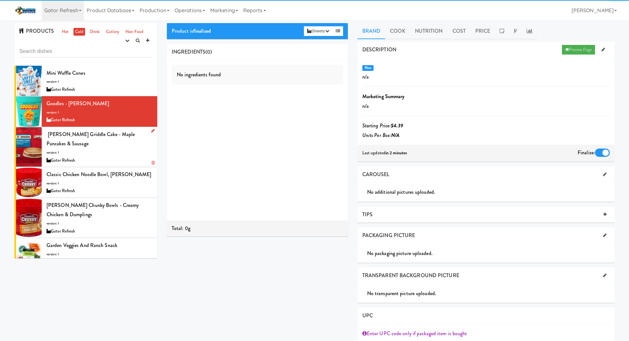
click at [101, 146] on div "​ Jimmy Dean Griddle Cake - Maple Pancakes & Sausage version: 1 Gator Refresh" at bounding box center [100, 147] width 106 height 35
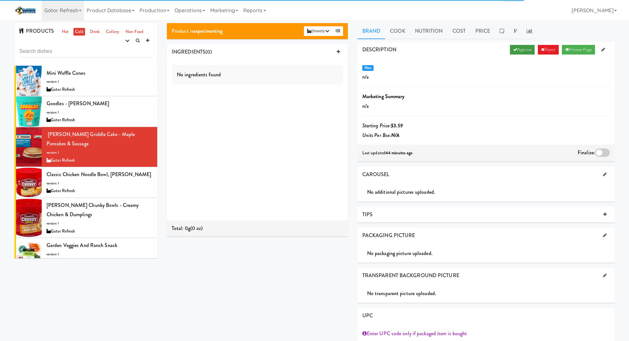
click at [524, 53] on link "Approve" at bounding box center [522, 50] width 25 height 10
click at [605, 152] on div at bounding box center [602, 153] width 15 height 8
click at [0, 0] on input "checkbox" at bounding box center [0, 0] width 0 height 0
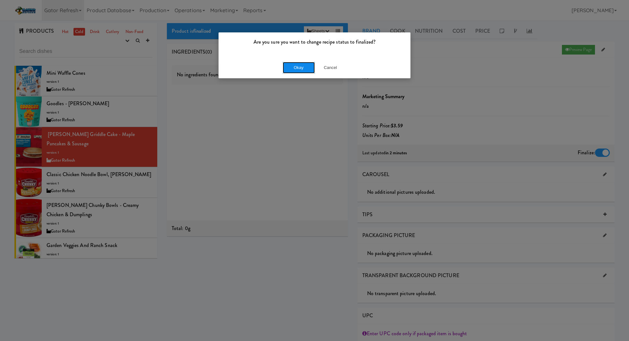
click at [287, 63] on button "Okay" at bounding box center [299, 68] width 32 height 12
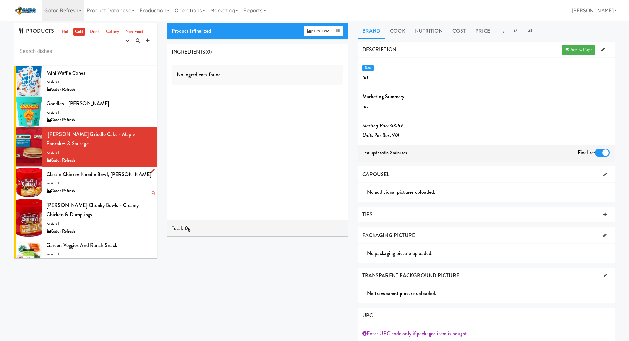
click at [119, 187] on div "Gator Refresh" at bounding box center [100, 191] width 106 height 8
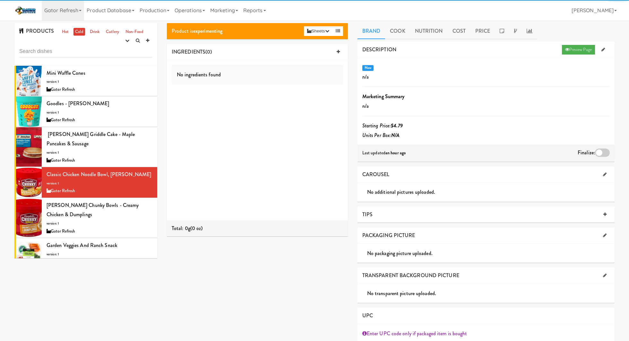
click at [606, 149] on div at bounding box center [602, 153] width 15 height 8
click at [0, 0] on input "checkbox" at bounding box center [0, 0] width 0 height 0
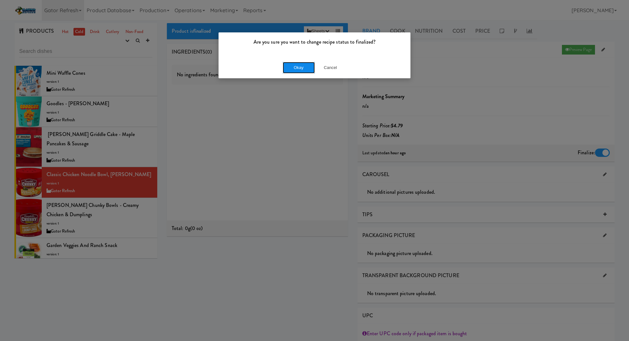
click at [301, 70] on button "Okay" at bounding box center [299, 68] width 32 height 12
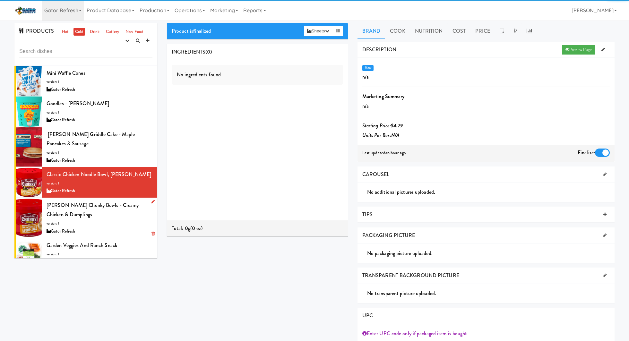
click at [116, 220] on div "Campbell's Chunky Bowls - Creamy Chicken & Dumplings version: 1 Gator Refresh" at bounding box center [100, 218] width 106 height 35
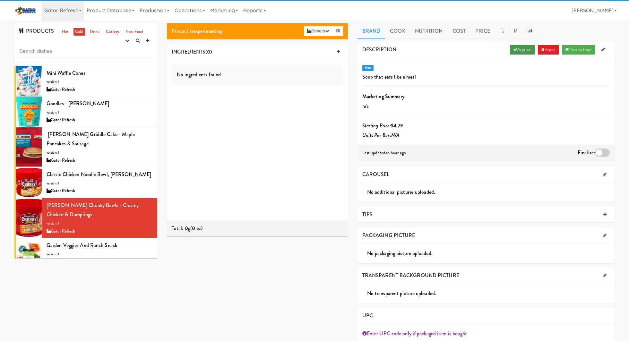
click at [522, 51] on link "Approve" at bounding box center [522, 50] width 25 height 10
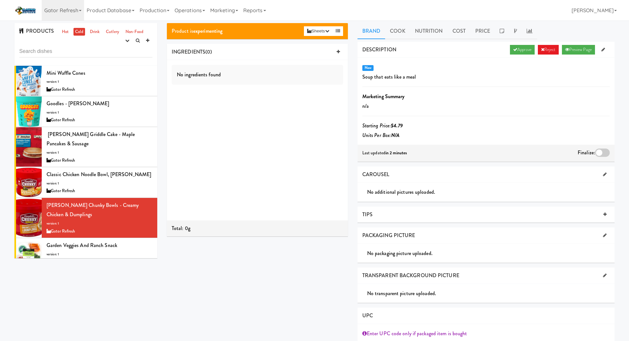
click at [602, 150] on div at bounding box center [602, 153] width 15 height 8
click at [0, 0] on input "checkbox" at bounding box center [0, 0] width 0 height 0
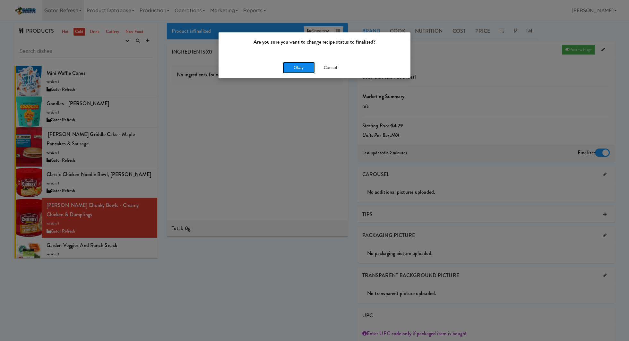
click at [305, 67] on button "Okay" at bounding box center [299, 68] width 32 height 12
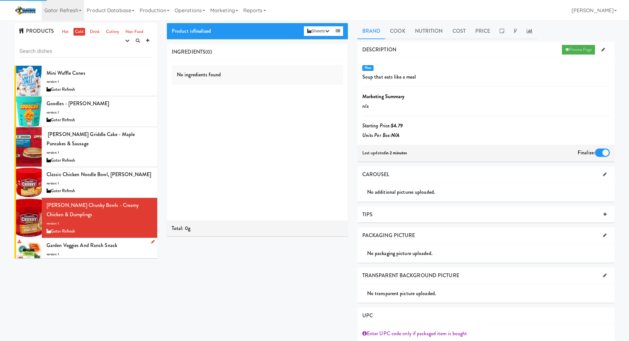
click at [143, 245] on div "Garden Veggies and Ranch Snack version: 1 Gator Refresh" at bounding box center [100, 253] width 106 height 25
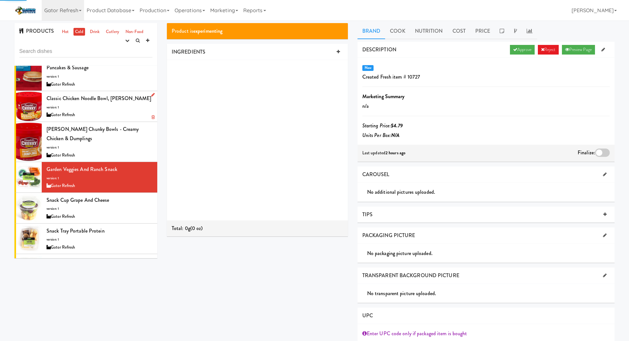
scroll to position [77, 0]
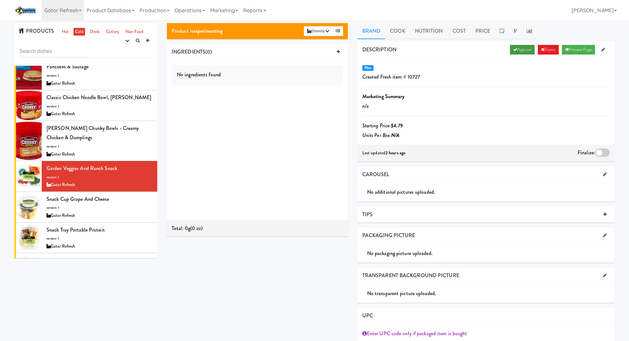
click at [510, 50] on link "Approve" at bounding box center [522, 50] width 25 height 10
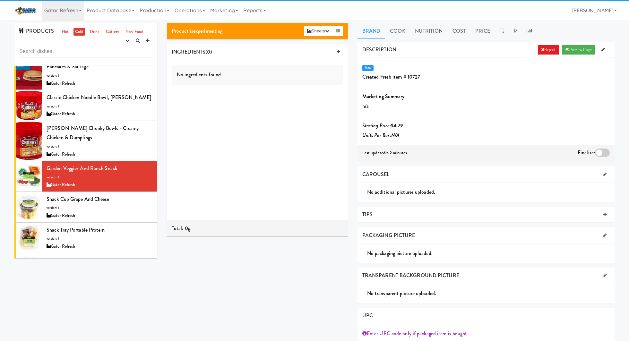
click at [604, 154] on div at bounding box center [602, 153] width 15 height 8
click at [0, 0] on input "checkbox" at bounding box center [0, 0] width 0 height 0
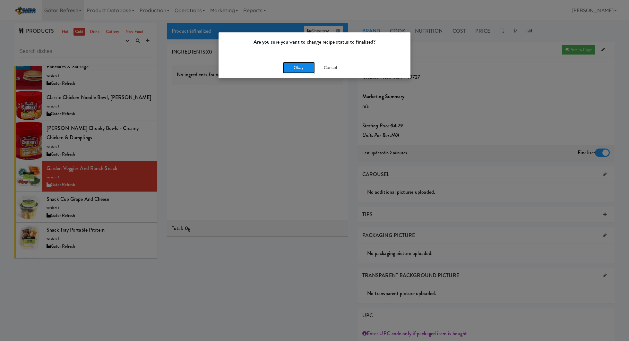
click at [293, 70] on button "Okay" at bounding box center [299, 68] width 32 height 12
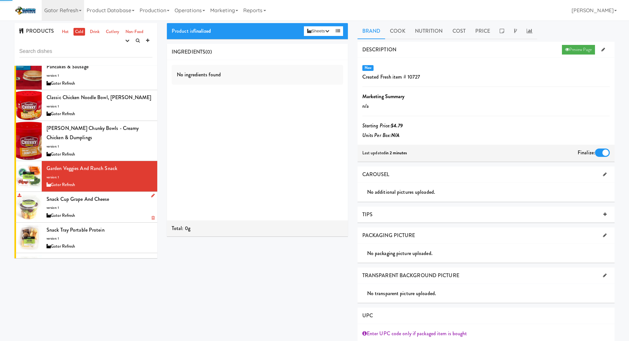
click at [135, 195] on div "Snack Cup Grape and Cheese version: 1 Gator Refresh" at bounding box center [100, 206] width 106 height 25
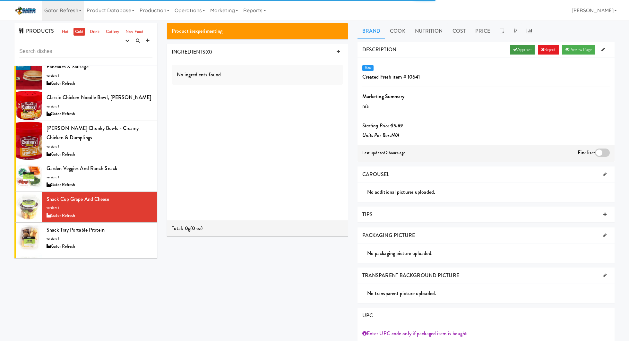
click at [520, 49] on link "Approve" at bounding box center [522, 50] width 25 height 10
click at [603, 149] on div at bounding box center [602, 153] width 15 height 8
click at [0, 0] on input "checkbox" at bounding box center [0, 0] width 0 height 0
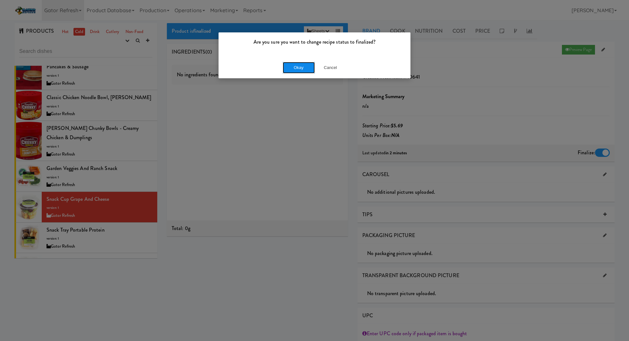
click at [290, 64] on button "Okay" at bounding box center [299, 68] width 32 height 12
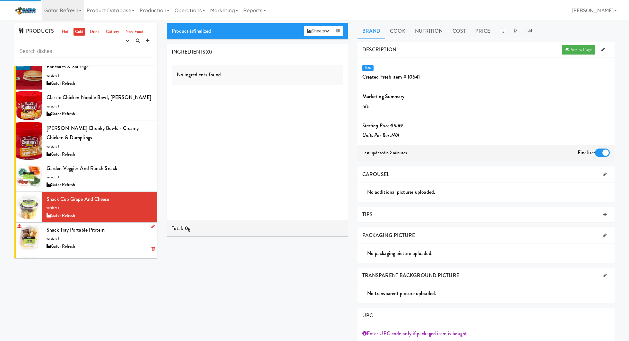
click at [137, 243] on div "Gator Refresh" at bounding box center [100, 247] width 106 height 8
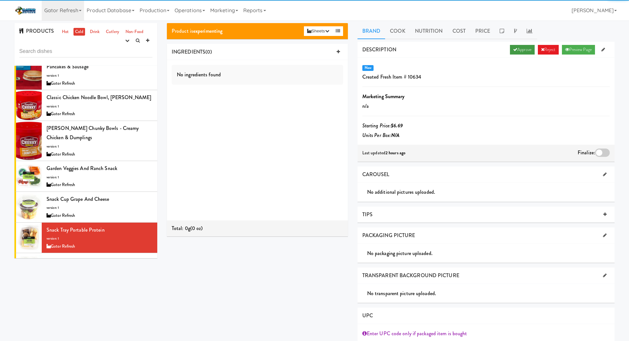
click at [514, 51] on link "Approve" at bounding box center [522, 50] width 25 height 10
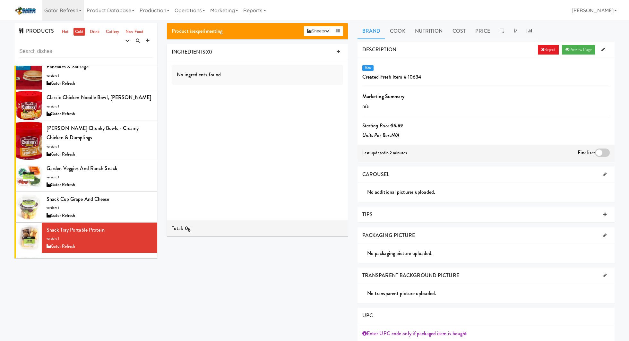
click at [605, 146] on div "Last updated in 2 minutes Finalize:" at bounding box center [485, 153] width 257 height 17
click at [605, 151] on div at bounding box center [602, 153] width 15 height 8
click at [0, 0] on input "checkbox" at bounding box center [0, 0] width 0 height 0
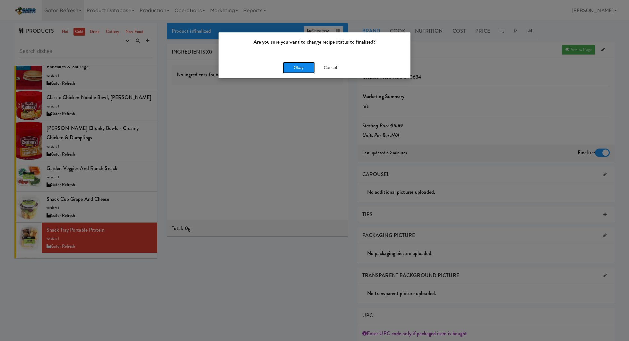
click at [307, 65] on button "Okay" at bounding box center [299, 68] width 32 height 12
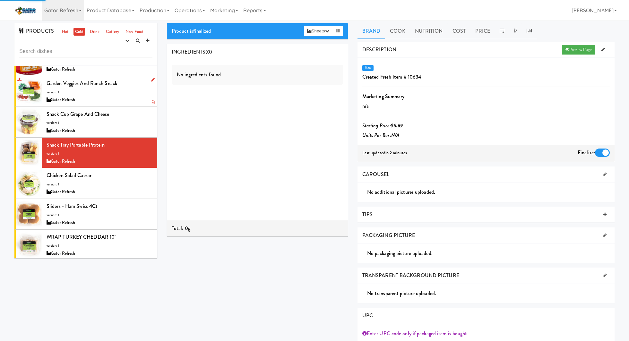
scroll to position [179, 0]
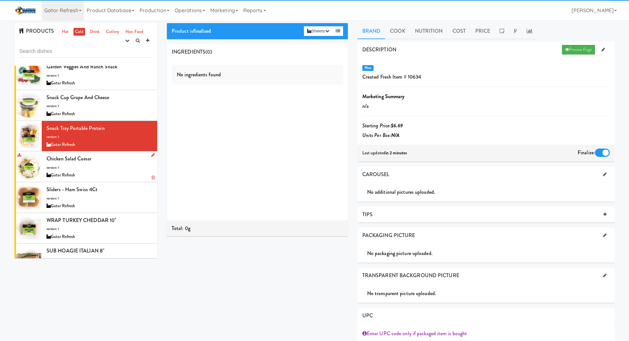
click at [122, 159] on div "Chicken Salad Caesar version: 1 Gator Refresh" at bounding box center [100, 166] width 106 height 25
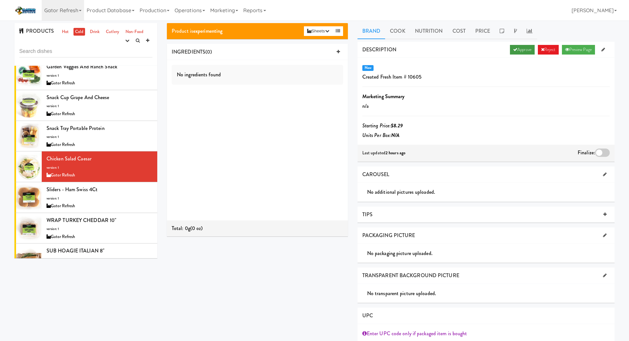
click at [513, 50] on icon at bounding box center [515, 49] width 4 height 4
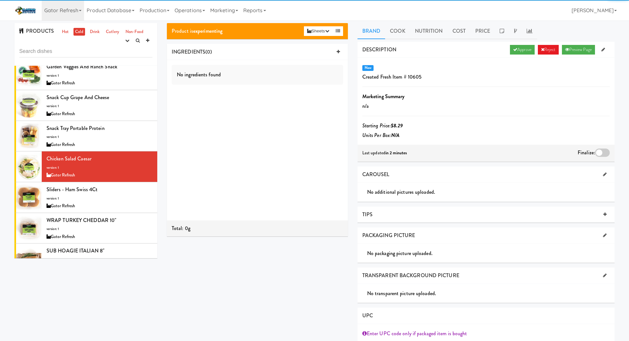
click at [600, 151] on div at bounding box center [602, 153] width 15 height 8
click at [0, 0] on input "checkbox" at bounding box center [0, 0] width 0 height 0
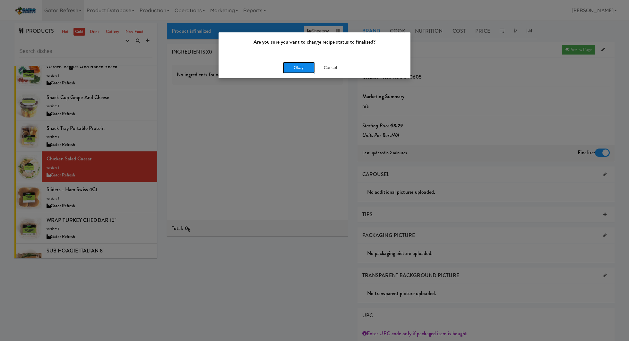
click at [303, 67] on button "Okay" at bounding box center [299, 68] width 32 height 12
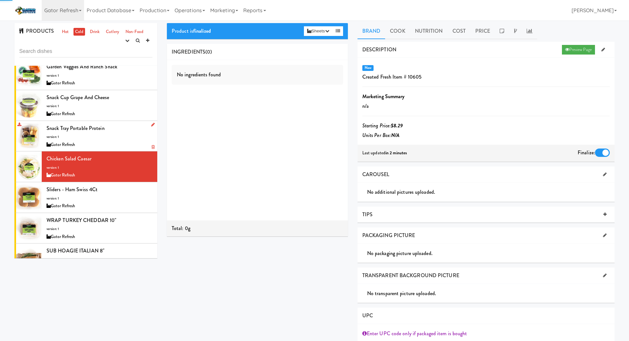
click at [111, 137] on div "Snack Tray Portable Protein version: 1 Gator Refresh" at bounding box center [100, 136] width 106 height 25
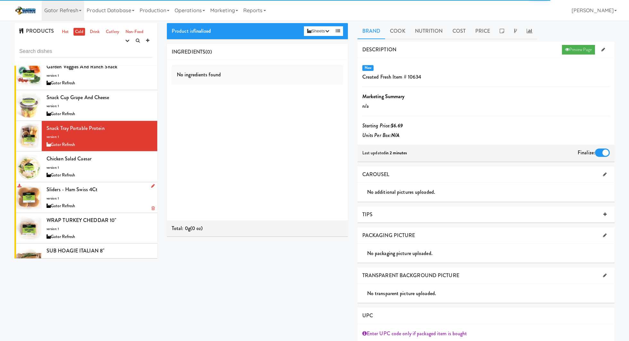
click at [132, 188] on div "Sliders - Ham Swiss 4Ct version: 1 Gator Refresh" at bounding box center [100, 197] width 106 height 25
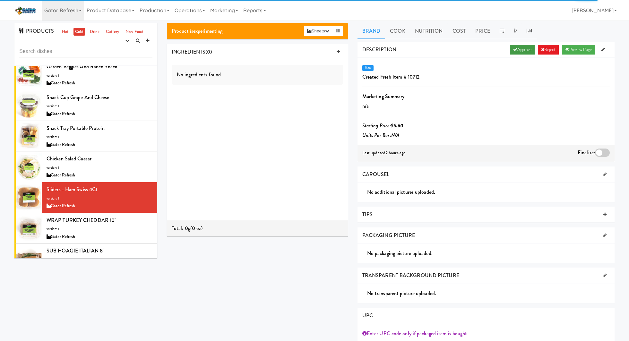
click at [513, 52] on link "Approve" at bounding box center [522, 50] width 25 height 10
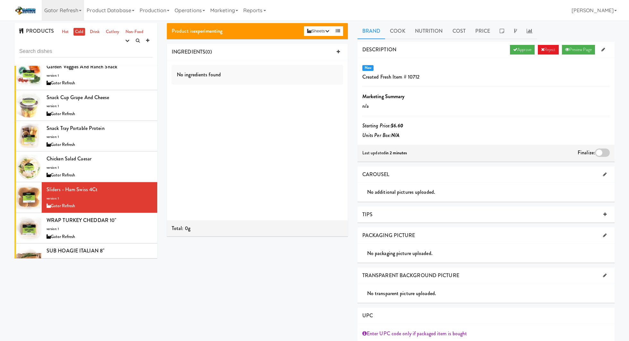
click at [596, 149] on label at bounding box center [602, 153] width 15 height 8
click at [0, 0] on input "checkbox" at bounding box center [0, 0] width 0 height 0
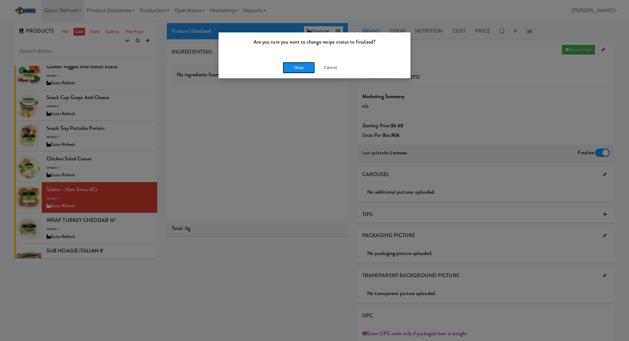
click at [302, 67] on button "Okay" at bounding box center [299, 68] width 32 height 12
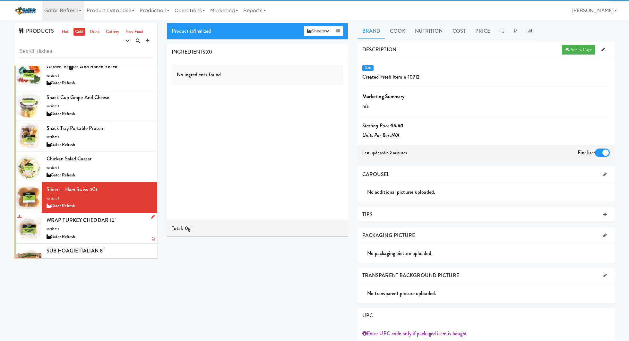
click at [140, 229] on div "WRAP TURKEY CHEDDAR 10" version: 1 Gator Refresh" at bounding box center [100, 228] width 106 height 25
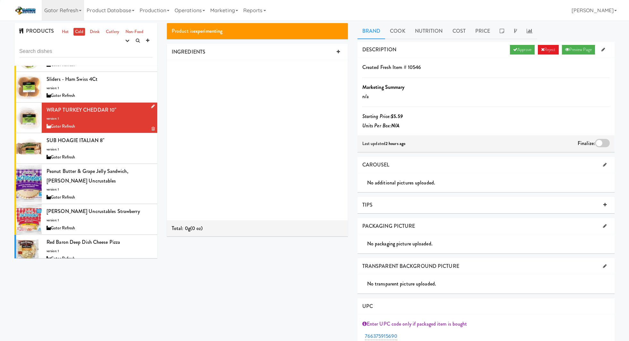
scroll to position [290, 0]
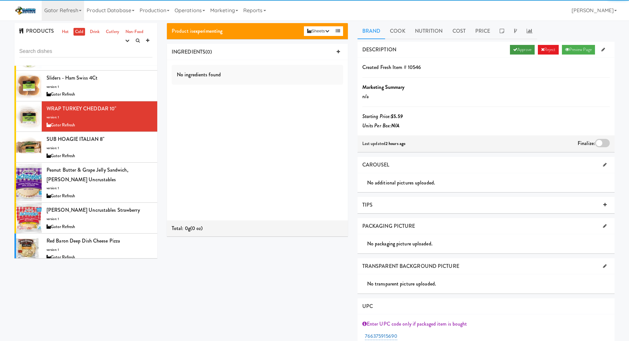
click at [521, 53] on link "Approve" at bounding box center [522, 50] width 25 height 10
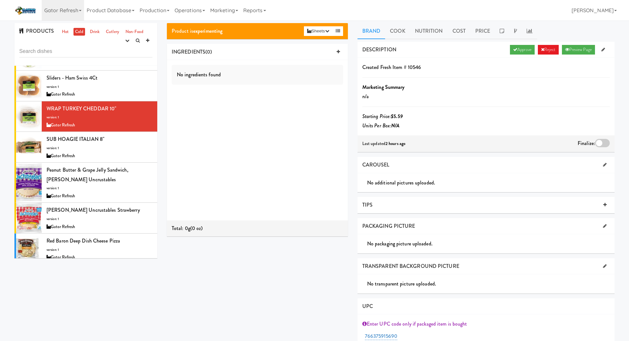
click at [600, 143] on div at bounding box center [602, 143] width 15 height 8
click at [0, 0] on input "checkbox" at bounding box center [0, 0] width 0 height 0
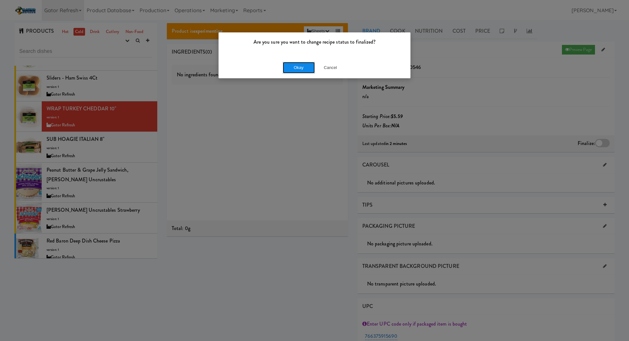
click at [296, 65] on button "Okay" at bounding box center [299, 68] width 32 height 12
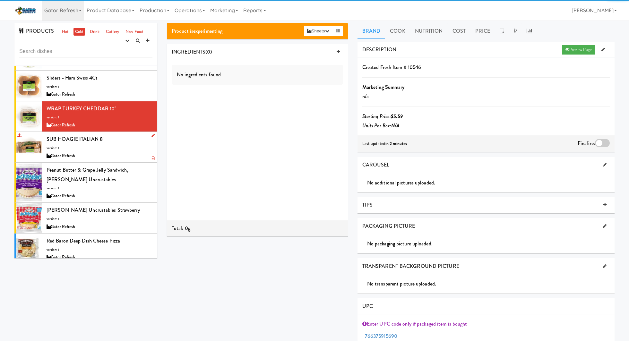
click at [120, 149] on div "SUB HOAGIE ITALIAN 8" version: 1 Gator Refresh" at bounding box center [100, 146] width 106 height 25
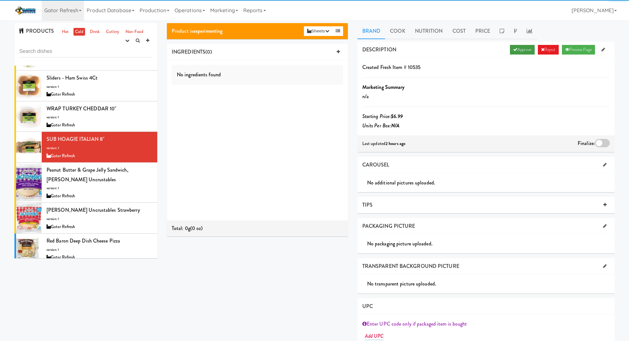
click at [527, 50] on link "Approve" at bounding box center [522, 50] width 25 height 10
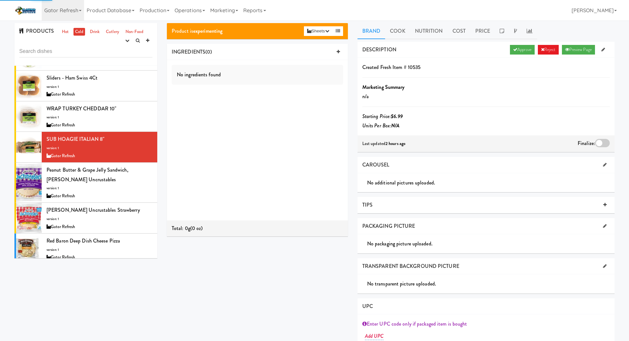
click at [604, 139] on div at bounding box center [602, 143] width 15 height 8
click at [0, 0] on input "checkbox" at bounding box center [0, 0] width 0 height 0
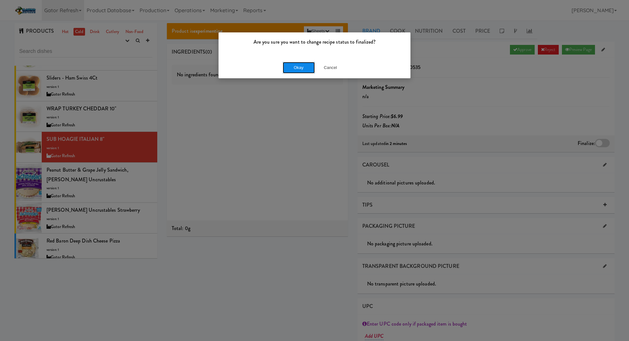
click at [297, 65] on button "Okay" at bounding box center [299, 68] width 32 height 12
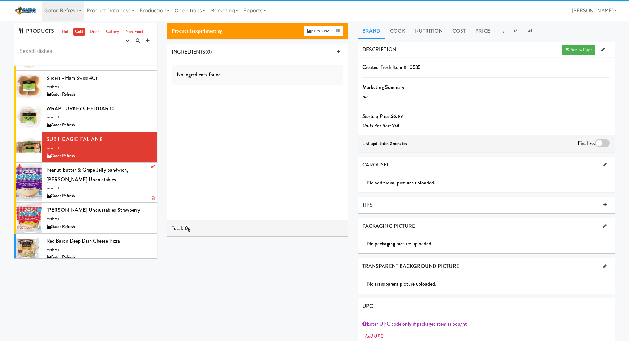
click at [143, 180] on div "Peanut Butter & Grape Jelly Sandwich, Smucker's Uncrustables version: 1 Gator R…" at bounding box center [100, 182] width 106 height 35
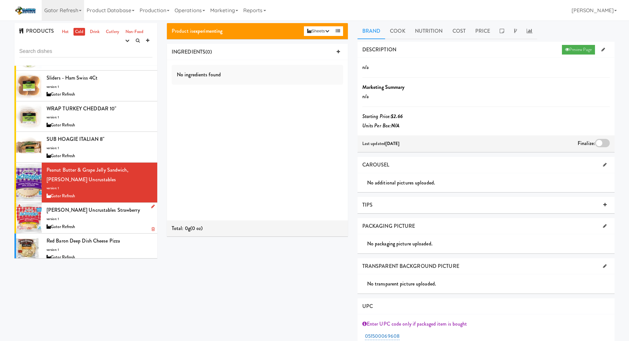
click at [139, 211] on div "Smucker's Uncrustables Strawberry version: 1 Gator Refresh" at bounding box center [100, 217] width 106 height 25
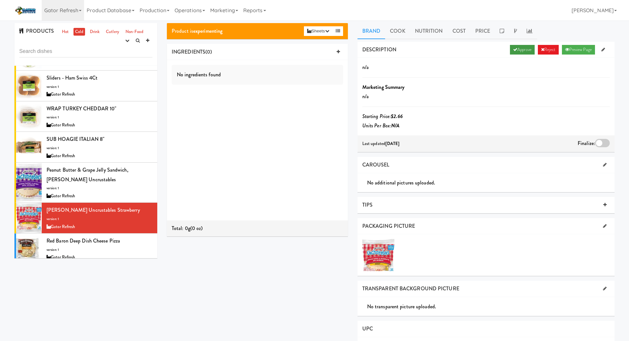
click at [518, 48] on link "Approve" at bounding box center [522, 50] width 25 height 10
click at [599, 143] on div at bounding box center [602, 143] width 15 height 8
click at [0, 0] on input "checkbox" at bounding box center [0, 0] width 0 height 0
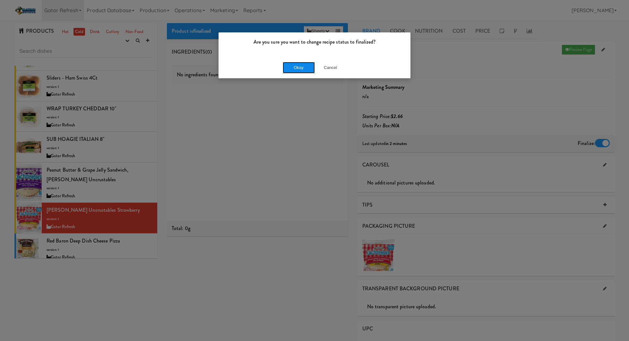
click at [287, 65] on button "Okay" at bounding box center [299, 68] width 32 height 12
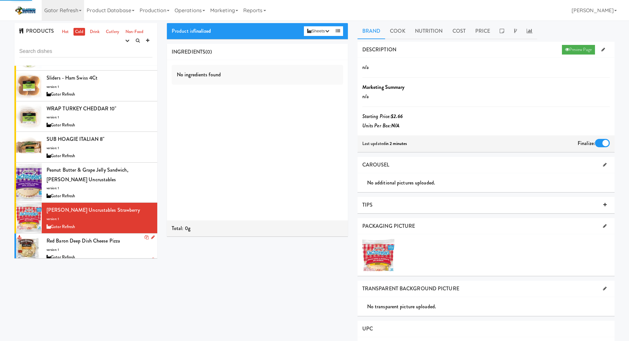
click at [138, 242] on div "Red Baron Deep Dish Cheese Pizza version: 1 Gator Refresh" at bounding box center [100, 248] width 106 height 25
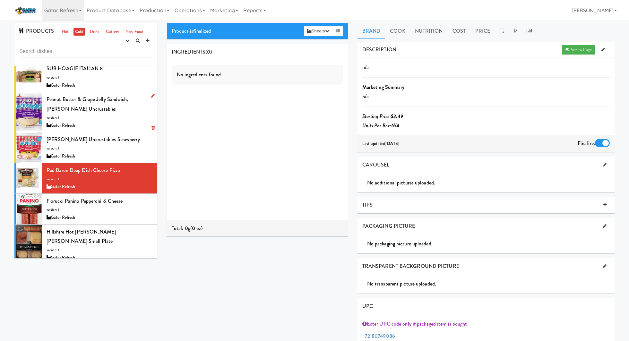
scroll to position [364, 0]
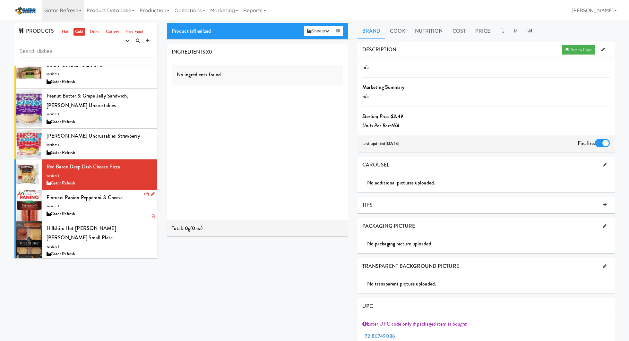
click at [121, 194] on div "Fiorucci Panino Pepperoni & Cheese version: 1 Gator Refresh" at bounding box center [100, 205] width 106 height 25
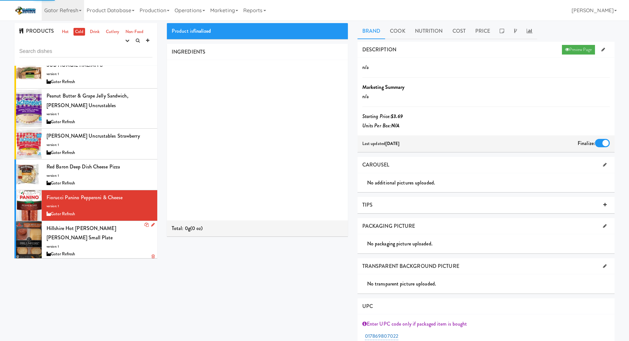
click at [138, 234] on div "Hillshire Hot Calabrese Salame Small Plate version: 1 Gator Refresh" at bounding box center [100, 241] width 106 height 35
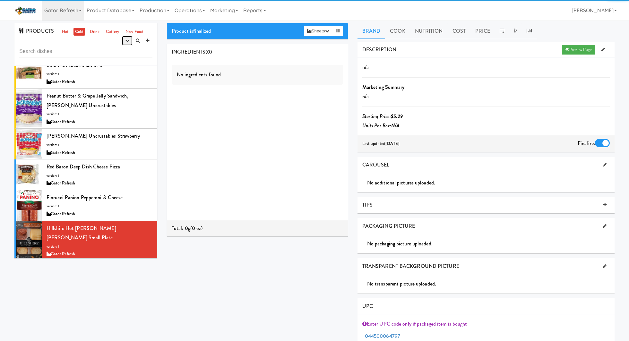
click at [127, 37] on button "button" at bounding box center [127, 41] width 11 height 10
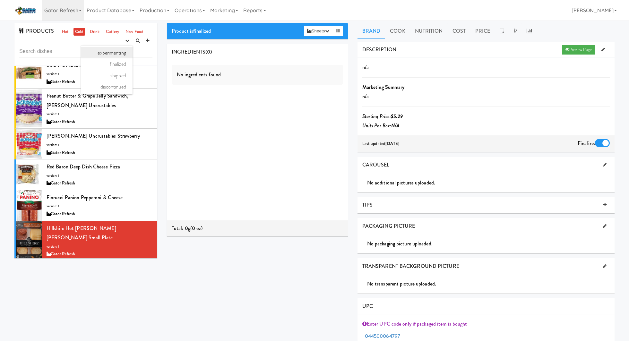
click at [113, 54] on link "experimenting" at bounding box center [106, 53] width 51 height 12
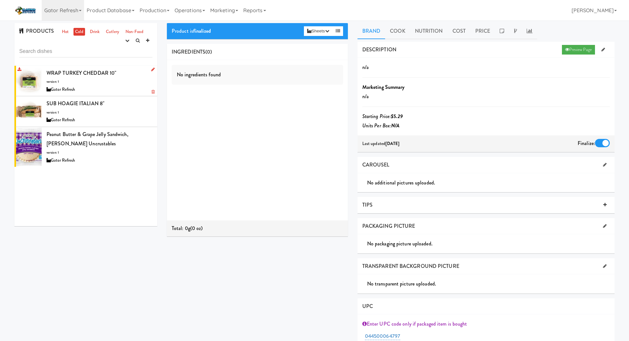
click at [123, 81] on div "WRAP TURKEY CHEDDAR 10" version: 1 Gator Refresh" at bounding box center [100, 80] width 106 height 25
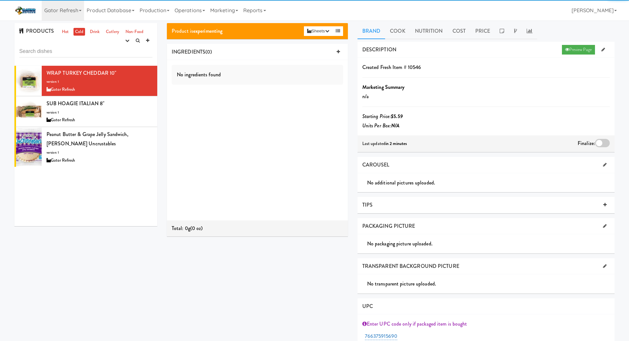
click at [600, 141] on div at bounding box center [602, 143] width 15 height 8
click at [0, 0] on input "checkbox" at bounding box center [0, 0] width 0 height 0
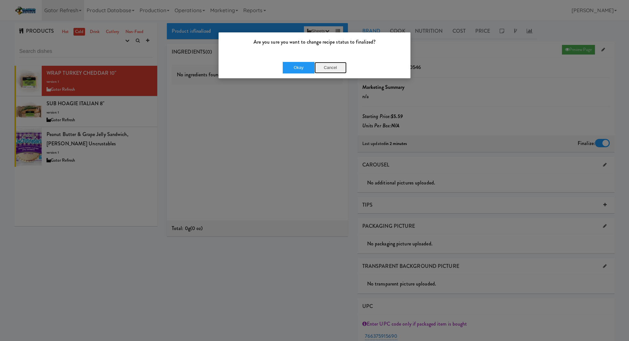
click at [334, 68] on button "Cancel" at bounding box center [330, 68] width 32 height 12
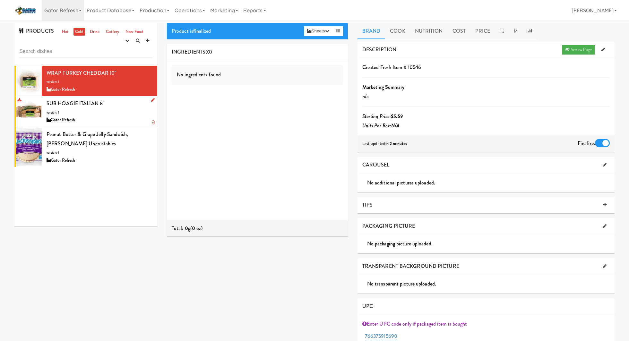
click at [118, 102] on div "SUB HOAGIE ITALIAN 8" version: 1 Gator Refresh" at bounding box center [100, 111] width 106 height 25
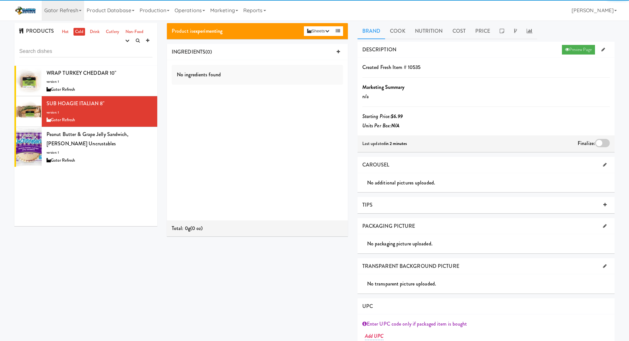
click at [603, 140] on div at bounding box center [602, 143] width 15 height 8
click at [0, 0] on input "checkbox" at bounding box center [0, 0] width 0 height 0
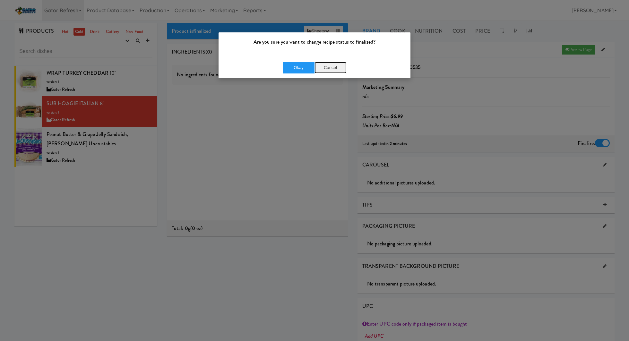
click at [334, 70] on button "Cancel" at bounding box center [330, 68] width 32 height 12
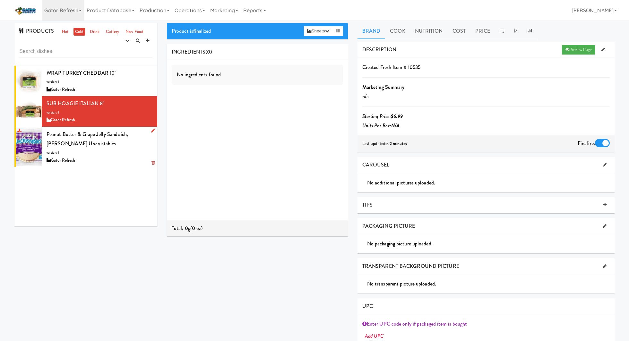
click at [126, 151] on div "Peanut Butter & Grape Jelly Sandwich, Smucker's Uncrustables version: 1 Gator R…" at bounding box center [100, 147] width 106 height 35
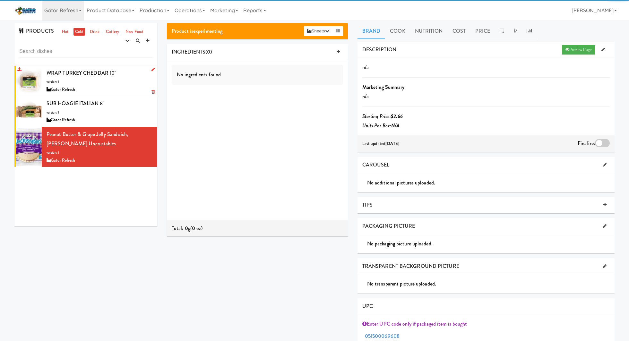
click at [131, 76] on div "WRAP TURKEY CHEDDAR 10" version: 1 Gator Refresh" at bounding box center [100, 80] width 106 height 25
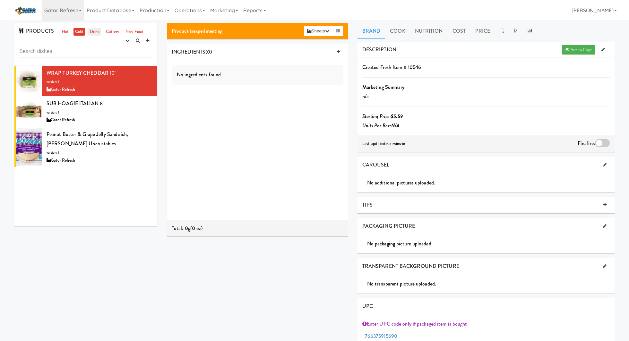
click at [93, 31] on link "Drink" at bounding box center [94, 32] width 13 height 8
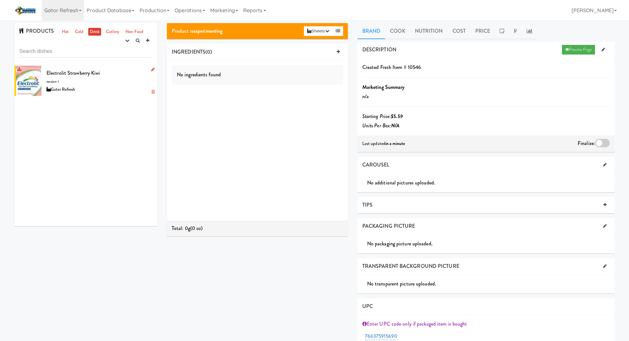
click at [117, 82] on div "Electrolit Strawberry Kiwi version: 1 Gator Refresh" at bounding box center [100, 80] width 106 height 25
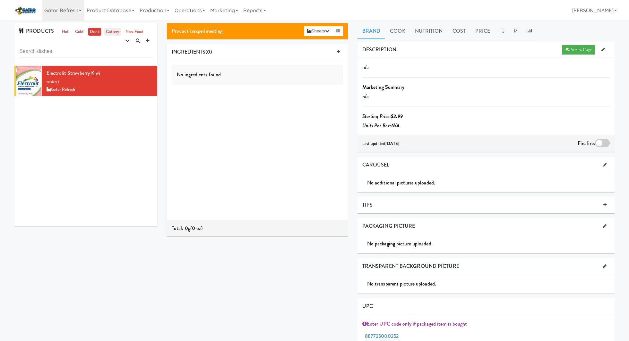
click at [116, 30] on link "Cutlery" at bounding box center [112, 32] width 16 height 8
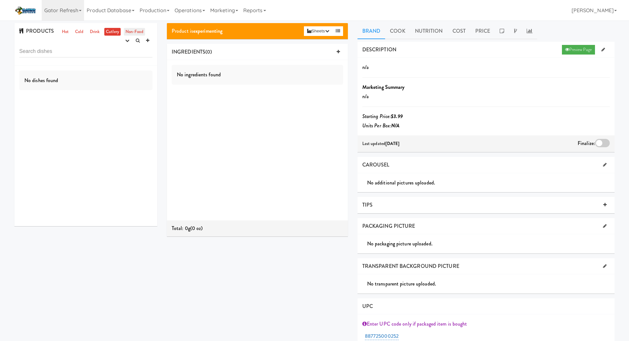
click at [131, 31] on link "Non-Food" at bounding box center [134, 32] width 21 height 8
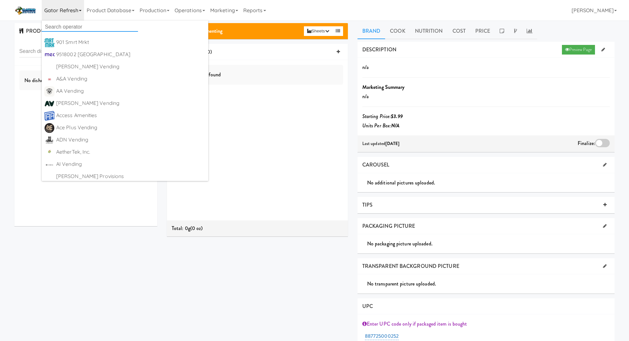
click at [69, 24] on input "text" at bounding box center [90, 27] width 96 height 10
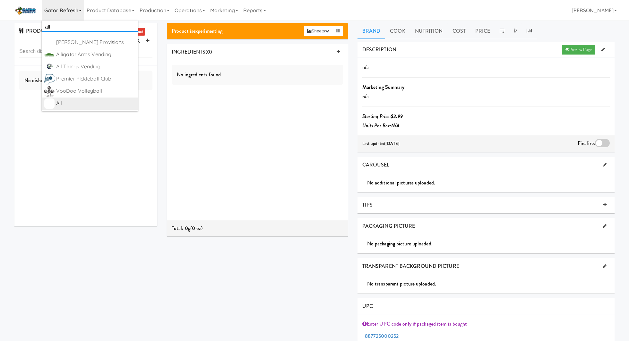
type input "all"
click at [105, 103] on div "All" at bounding box center [95, 104] width 79 height 10
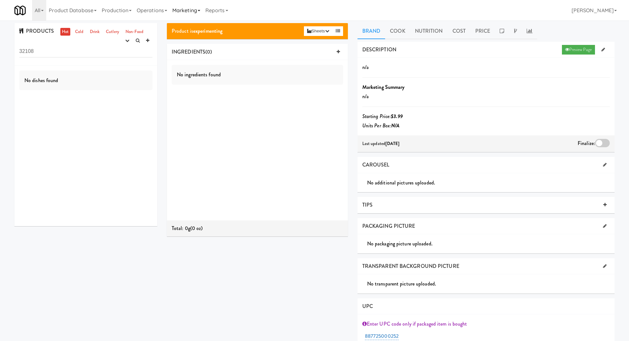
click at [184, 14] on link "Marketing" at bounding box center [186, 10] width 33 height 21
click at [153, 16] on link "Operations" at bounding box center [152, 10] width 36 height 21
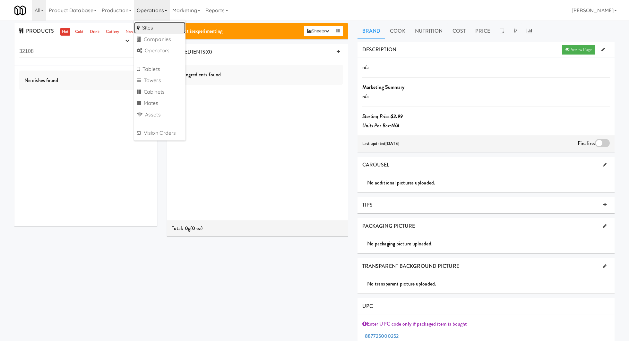
click at [155, 29] on link "Sites" at bounding box center [159, 28] width 51 height 12
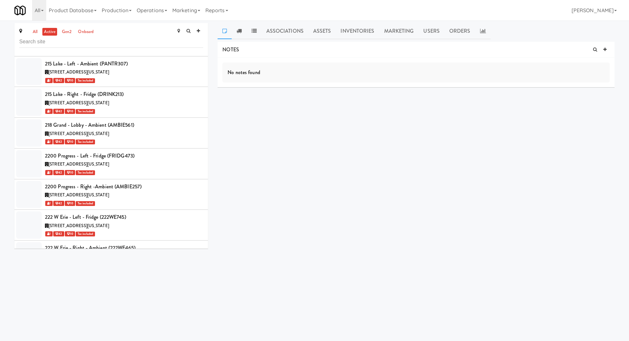
scroll to position [17393, 0]
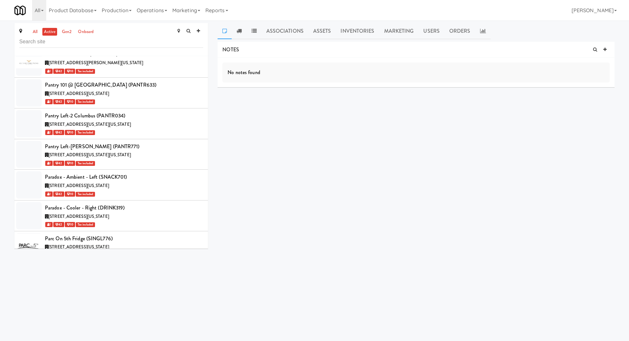
drag, startPoint x: 42, startPoint y: 145, endPoint x: 100, endPoint y: 145, distance: 57.4
click at [100, 293] on li "Park on First - Mailroom 1 - Cooler (PARKO424) 100 Zoo Lane, Santa Ana Californ…" at bounding box center [110, 312] width 193 height 39
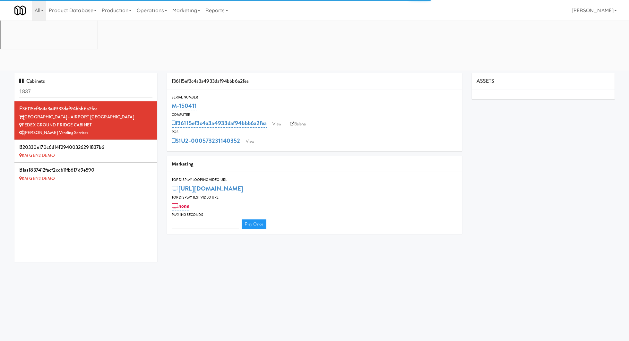
type input "3"
click at [80, 86] on input "1837" at bounding box center [85, 92] width 133 height 12
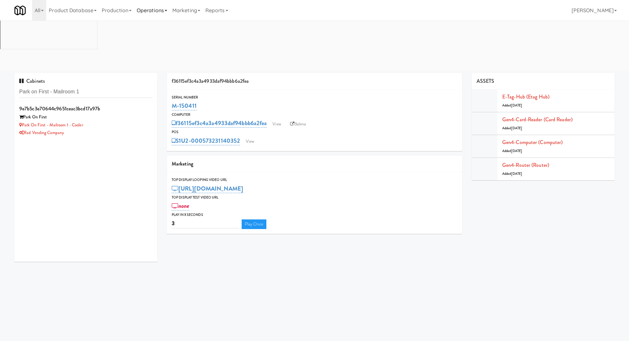
type input "Park on First - Mailroom 1"
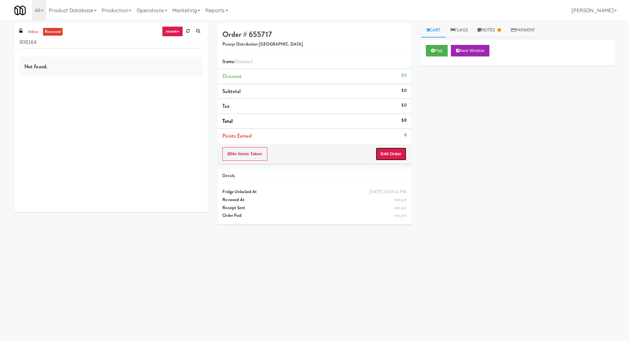
click at [397, 147] on button "Edit Order" at bounding box center [390, 153] width 31 height 13
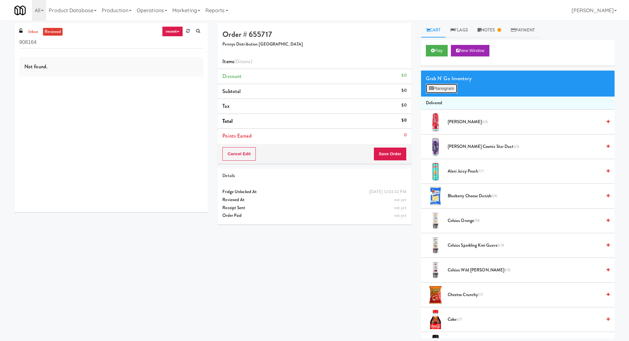
click at [444, 90] on button "Planogram" at bounding box center [441, 89] width 31 height 10
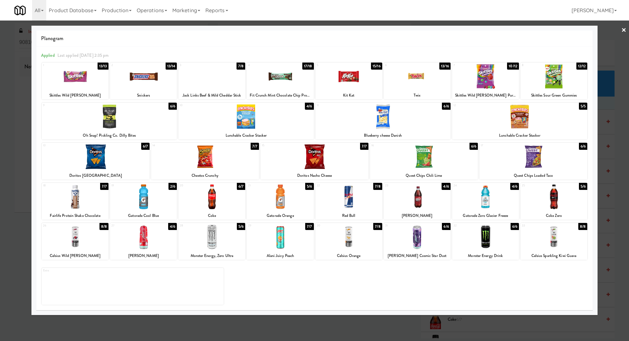
click at [454, 22] on div at bounding box center [314, 170] width 629 height 341
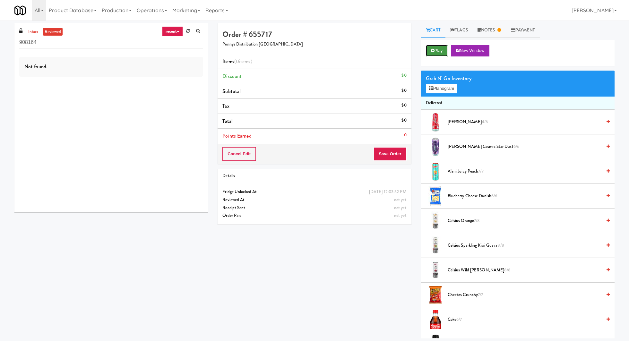
click at [443, 52] on button "Play" at bounding box center [437, 51] width 22 height 12
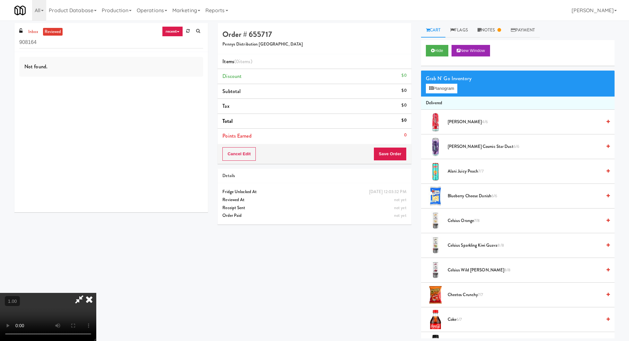
click at [424, 59] on div "Hide New Window" at bounding box center [517, 53] width 193 height 26
click at [361, 92] on li "Subtotal $0" at bounding box center [314, 91] width 193 height 15
click at [332, 62] on li "Items (0 items )" at bounding box center [314, 61] width 193 height 15
click at [96, 293] on icon at bounding box center [89, 299] width 14 height 13
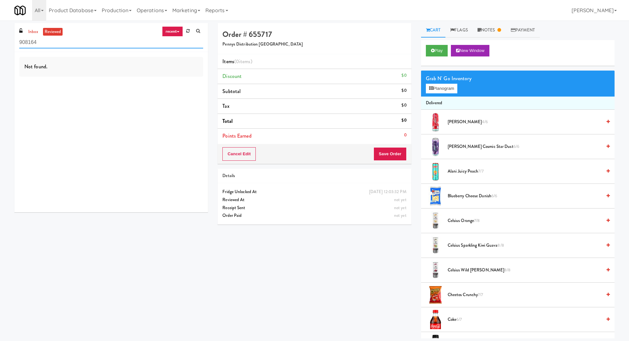
click at [35, 38] on input "908164" at bounding box center [111, 43] width 184 height 12
click at [31, 29] on link "inbox" at bounding box center [33, 32] width 13 height 8
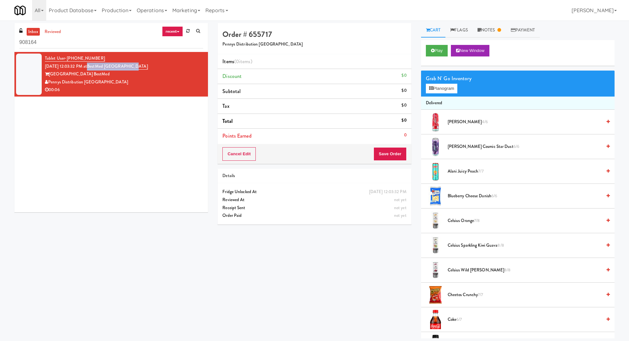
drag, startPoint x: 152, startPoint y: 65, endPoint x: 99, endPoint y: 66, distance: 53.3
click at [98, 66] on div "Tablet User · (541) 852-8152 Aug 19, 2025 12:03:32 PM at BestMed Junction City …" at bounding box center [124, 74] width 158 height 39
copy link "BestMed Junction City"
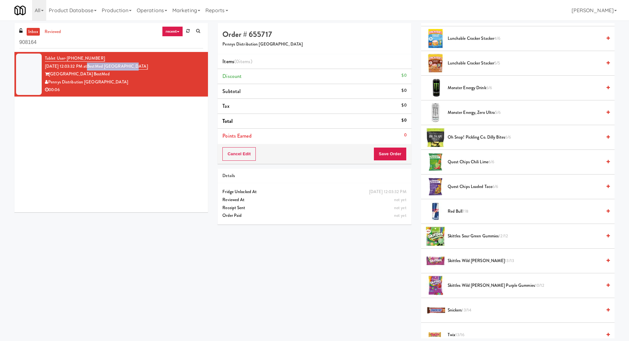
scroll to position [657, 0]
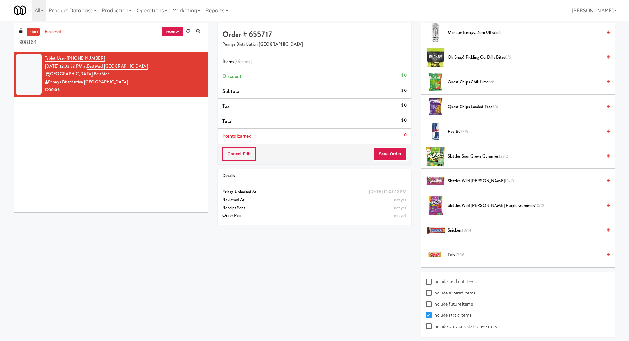
click at [460, 322] on label "Include previous static inventory" at bounding box center [462, 327] width 72 height 10
click at [433, 324] on input "Include previous static inventory" at bounding box center [429, 326] width 7 height 5
checkbox input "true"
click at [460, 300] on label "Include future items" at bounding box center [449, 304] width 47 height 10
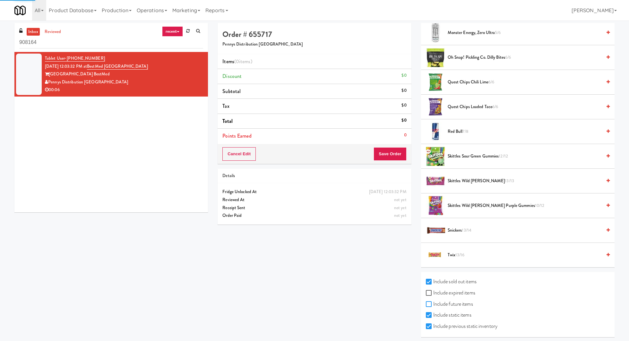
click at [433, 302] on input "Include future items" at bounding box center [429, 304] width 7 height 5
checkbox input "true"
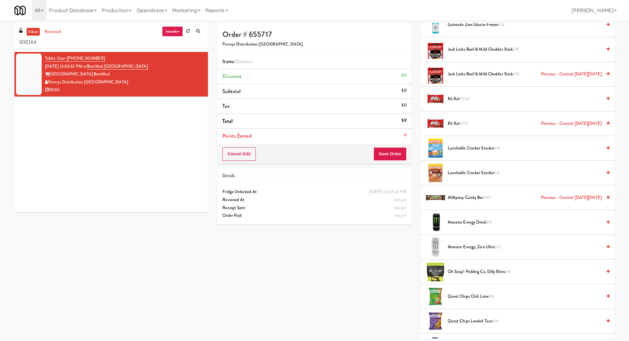
scroll to position [617, 0]
drag, startPoint x: 97, startPoint y: 74, endPoint x: 50, endPoint y: 74, distance: 46.5
click at [50, 74] on div "Junction City BestMed" at bounding box center [124, 74] width 158 height 8
copy div "Junction City BestMed"
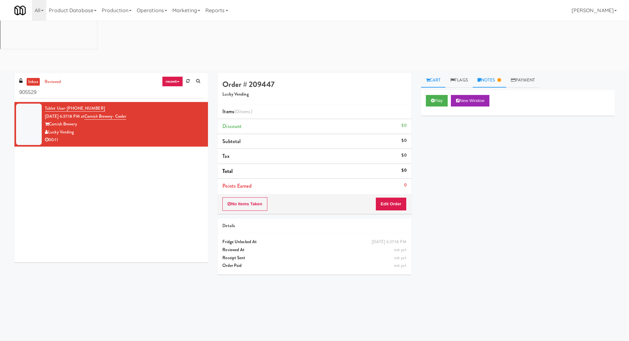
click at [499, 73] on link "Notes" at bounding box center [489, 80] width 33 height 14
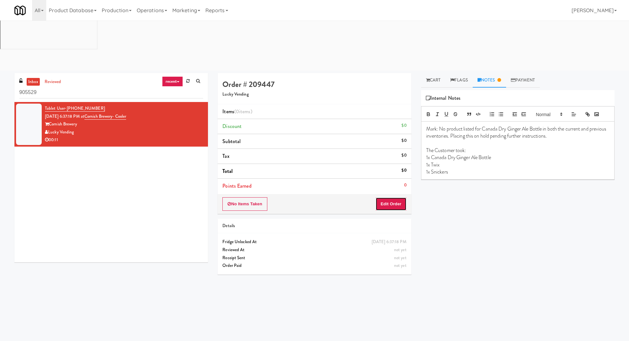
click at [395, 197] on button "Edit Order" at bounding box center [390, 203] width 31 height 13
click at [431, 73] on link "Cart" at bounding box center [433, 80] width 25 height 14
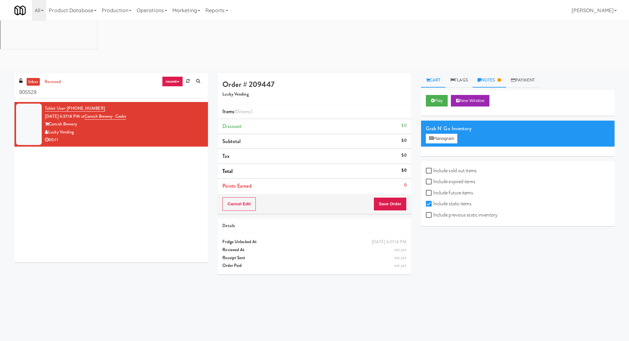
click at [478, 73] on link "Notes" at bounding box center [489, 80] width 33 height 14
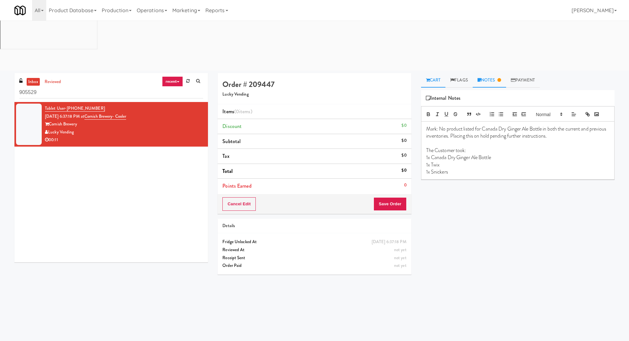
click at [438, 73] on link "Cart" at bounding box center [433, 80] width 25 height 14
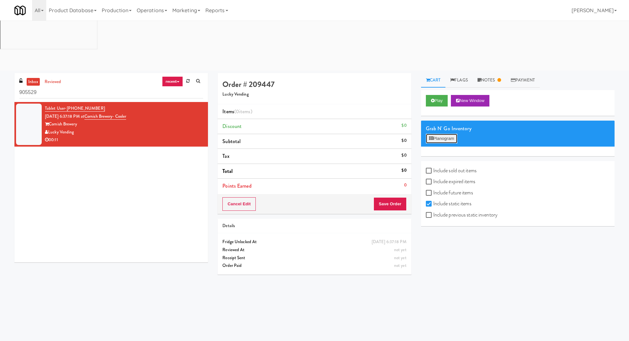
click at [436, 134] on button "Planogram" at bounding box center [441, 139] width 31 height 10
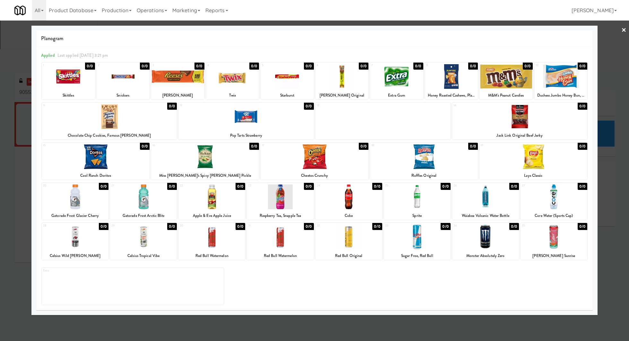
click at [485, 23] on div at bounding box center [314, 170] width 629 height 341
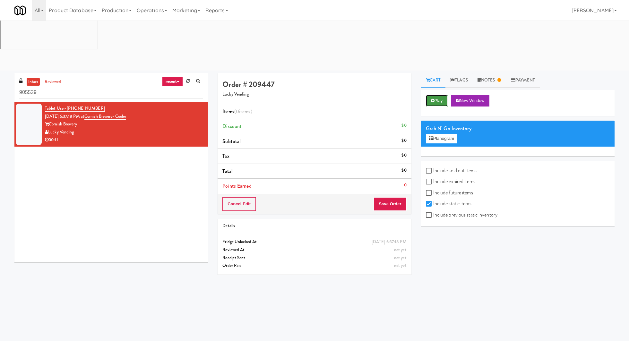
click at [443, 95] on button "Play" at bounding box center [437, 101] width 22 height 12
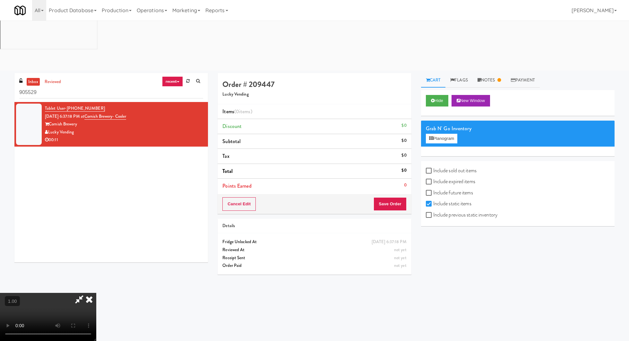
click at [96, 293] on video at bounding box center [48, 317] width 96 height 48
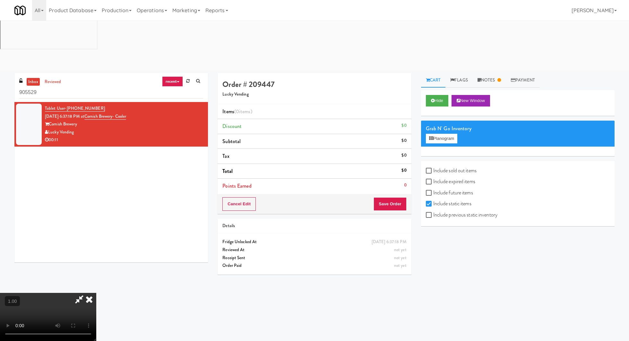
click at [96, 293] on video at bounding box center [48, 317] width 96 height 48
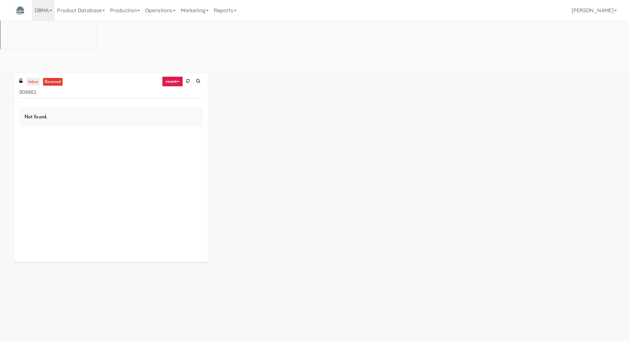
click at [34, 78] on link "inbox" at bounding box center [33, 82] width 13 height 8
click at [45, 9] on link "DBMA" at bounding box center [43, 10] width 22 height 21
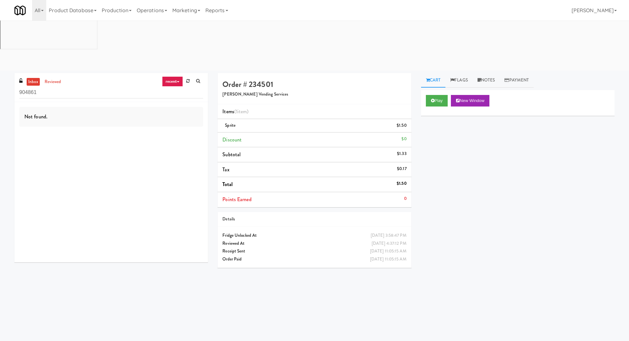
click at [39, 87] on input "904861" at bounding box center [111, 93] width 184 height 12
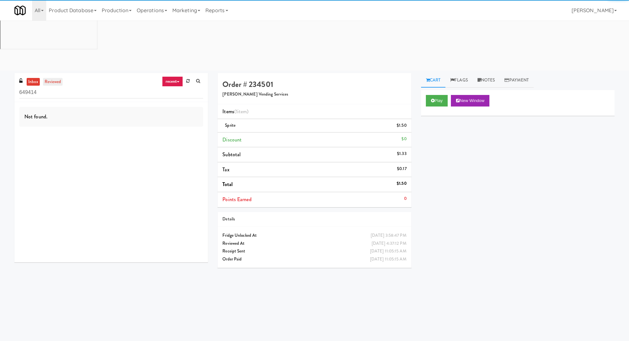
type input "649414"
click at [45, 78] on link "reviewed" at bounding box center [53, 82] width 20 height 8
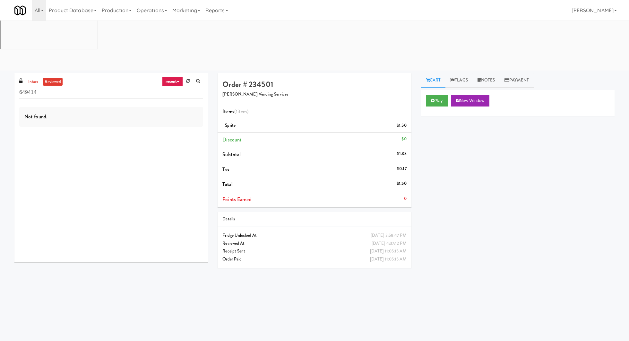
click at [180, 76] on link "recent" at bounding box center [172, 81] width 21 height 10
click at [173, 100] on link "unclear take" at bounding box center [177, 106] width 51 height 12
click at [32, 87] on input "649414" at bounding box center [111, 93] width 184 height 12
click at [33, 78] on link "inbox" at bounding box center [33, 82] width 13 height 8
click at [158, 76] on link "unclear take" at bounding box center [166, 81] width 31 height 10
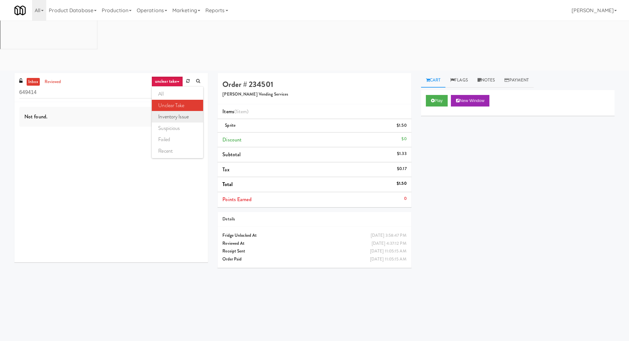
click at [169, 111] on link "inventory issue" at bounding box center [177, 117] width 51 height 12
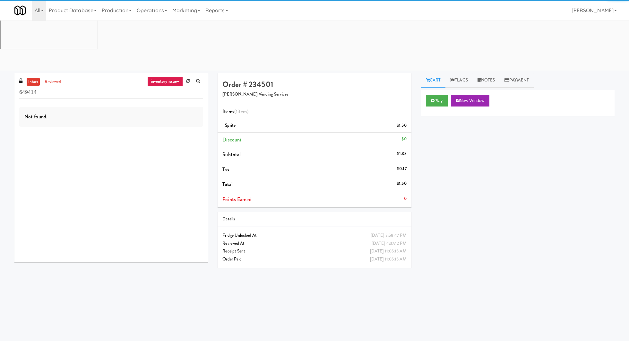
click at [165, 76] on link "inventory issue" at bounding box center [165, 81] width 36 height 10
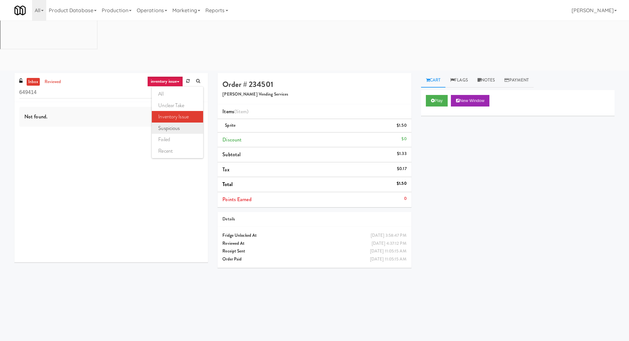
click at [169, 123] on link "suspicious" at bounding box center [177, 129] width 51 height 12
click at [167, 76] on link "suspicious" at bounding box center [169, 81] width 27 height 10
click at [171, 134] on link "failed" at bounding box center [177, 140] width 51 height 12
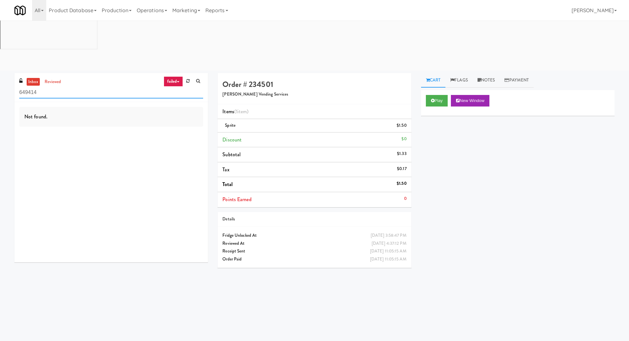
click at [86, 87] on input "649414" at bounding box center [111, 93] width 184 height 12
click at [178, 76] on link "failed" at bounding box center [174, 81] width 20 height 10
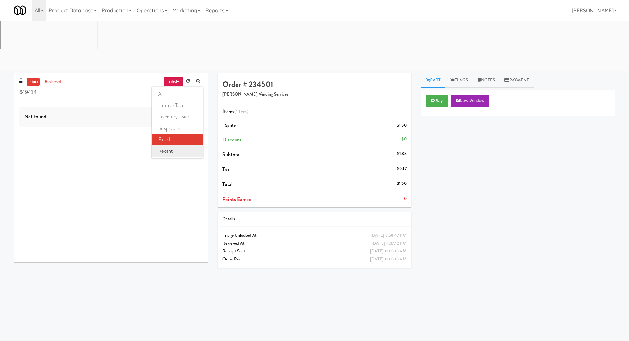
click at [184, 145] on link "recent" at bounding box center [177, 151] width 51 height 12
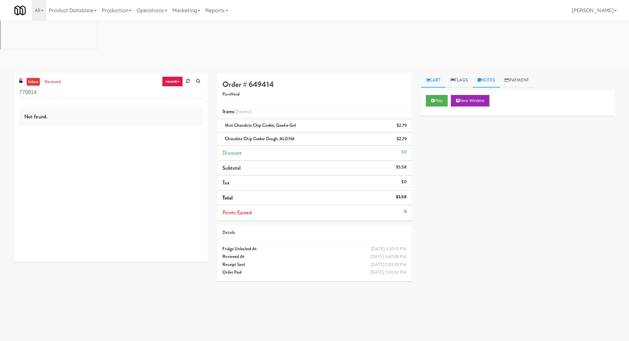
click at [483, 73] on link "Notes" at bounding box center [486, 80] width 27 height 14
click at [468, 73] on link "Flags" at bounding box center [458, 80] width 27 height 14
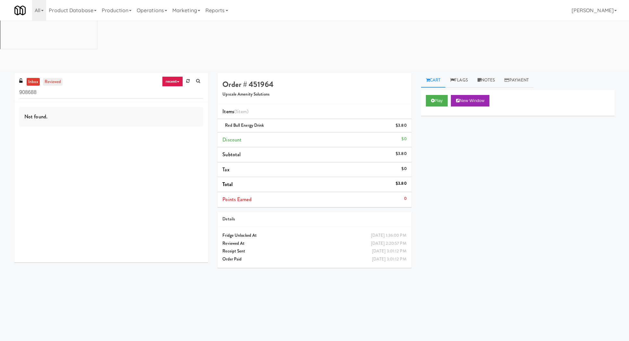
click at [61, 78] on link "reviewed" at bounding box center [53, 82] width 20 height 8
